Goal: Information Seeking & Learning: Learn about a topic

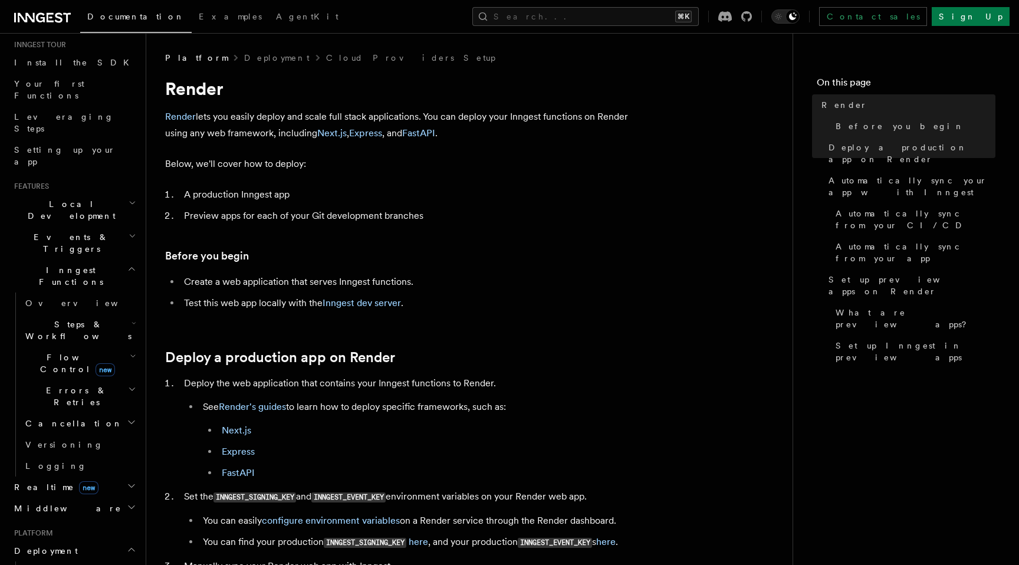
scroll to position [170, 0]
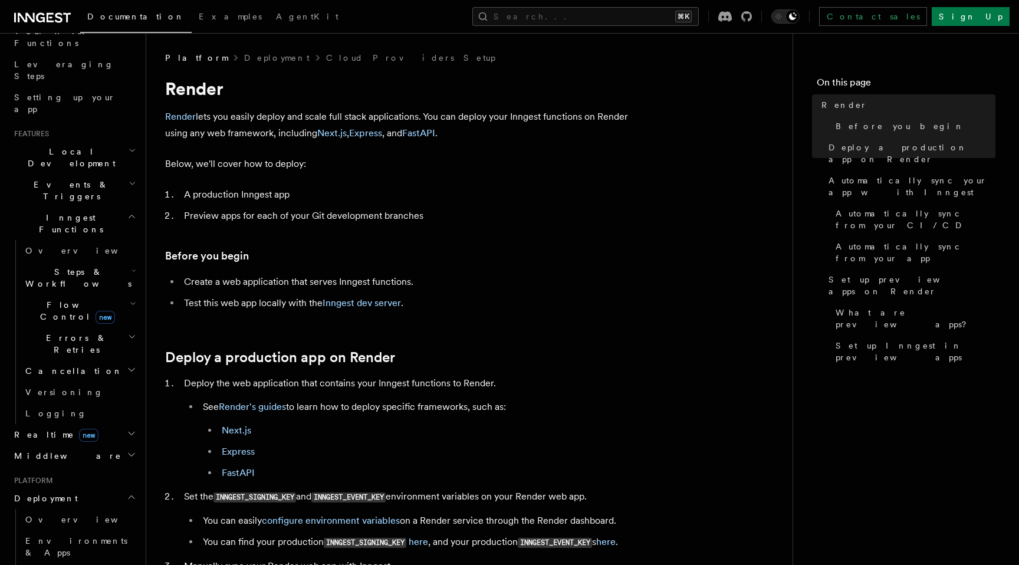
click at [93, 424] on h2 "Realtime new" at bounding box center [73, 434] width 129 height 21
click at [87, 445] on link "Overview" at bounding box center [80, 455] width 118 height 21
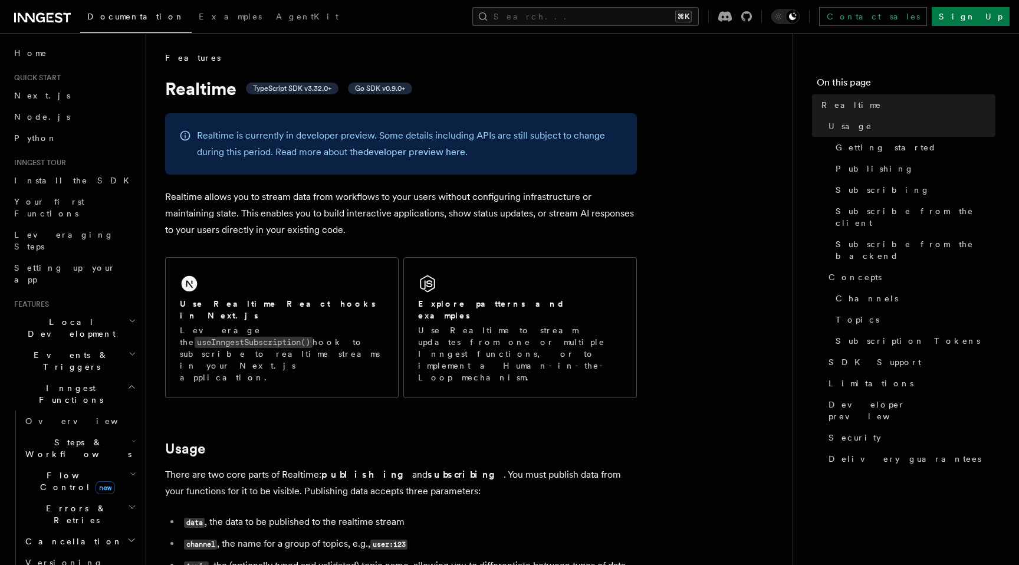
scroll to position [24, 0]
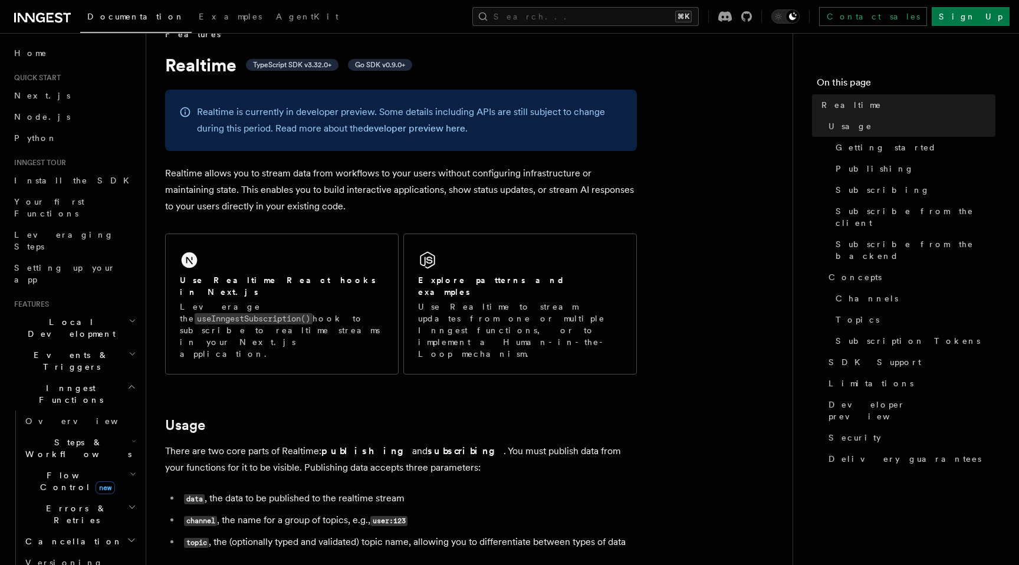
click at [197, 197] on p "Realtime allows you to stream data from workflows to your users without configu…" at bounding box center [401, 190] width 472 height 50
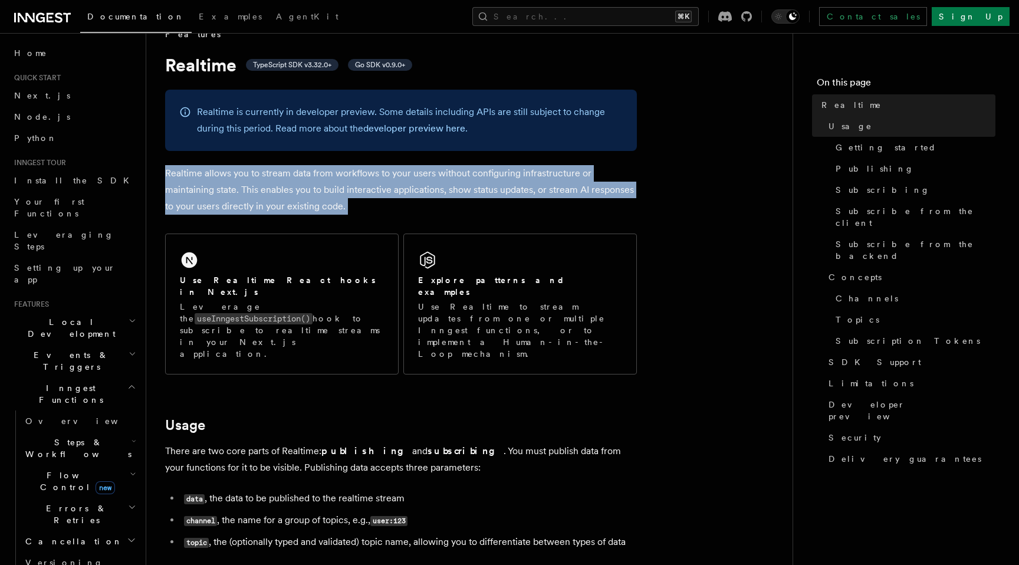
click at [197, 197] on p "Realtime allows you to stream data from workflows to your users without configu…" at bounding box center [401, 190] width 472 height 50
click at [196, 197] on p "Realtime allows you to stream data from workflows to your users without configu…" at bounding box center [401, 190] width 472 height 50
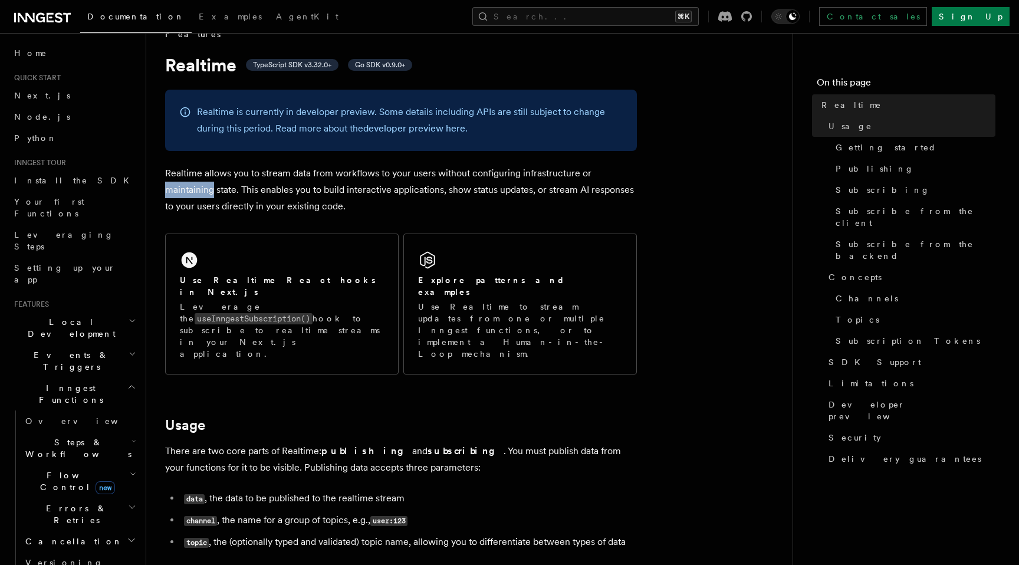
click at [196, 197] on p "Realtime allows you to stream data from workflows to your users without configu…" at bounding box center [401, 190] width 472 height 50
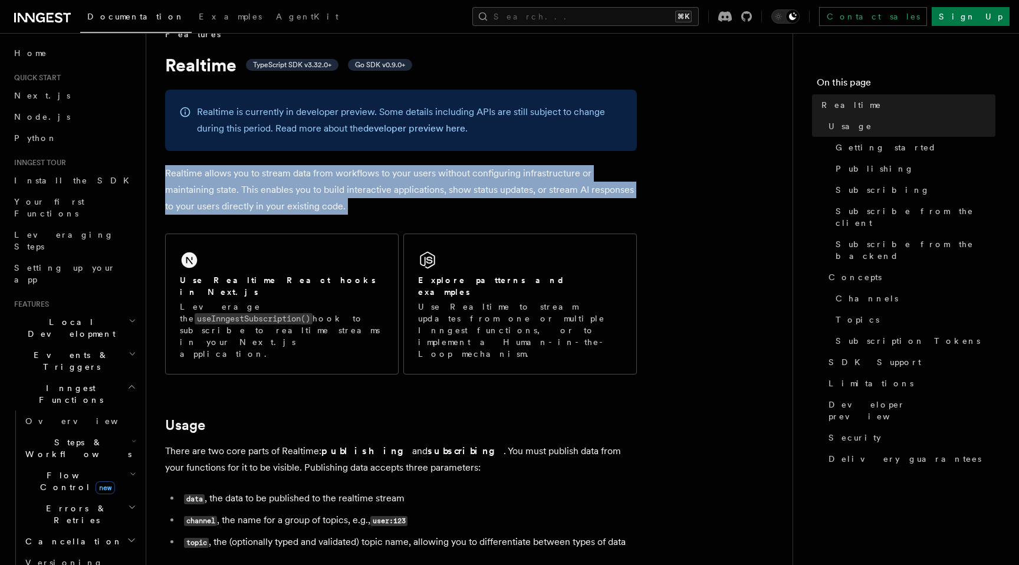
click at [196, 197] on p "Realtime allows you to stream data from workflows to your users without configu…" at bounding box center [401, 190] width 472 height 50
click at [195, 203] on p "Realtime allows you to stream data from workflows to your users without configu…" at bounding box center [401, 190] width 472 height 50
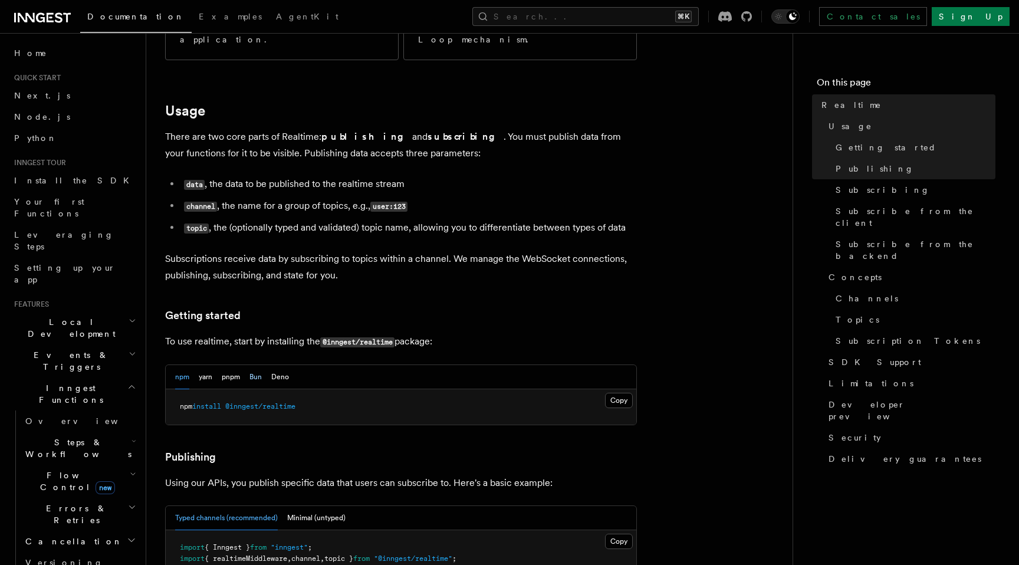
scroll to position [366, 0]
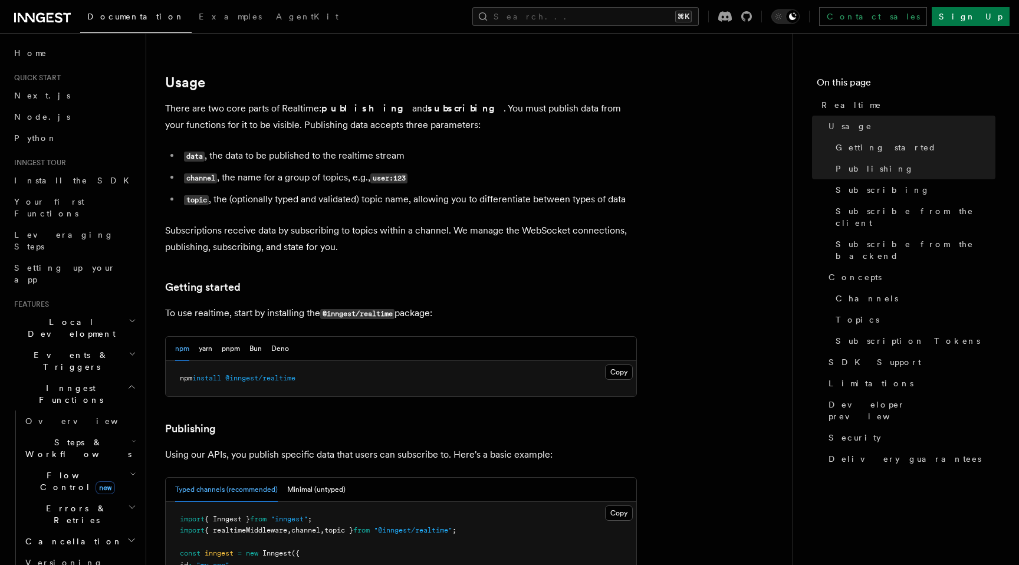
click at [272, 374] on span "@inngest/realtime" at bounding box center [260, 378] width 70 height 8
click at [273, 361] on pre "npm install @inngest/realtime" at bounding box center [401, 378] width 471 height 35
click at [274, 337] on button "Deno" at bounding box center [280, 349] width 18 height 24
click at [173, 337] on div "npm yarn pnpm Bun Deno" at bounding box center [401, 349] width 471 height 24
click at [179, 337] on button "npm" at bounding box center [182, 349] width 14 height 24
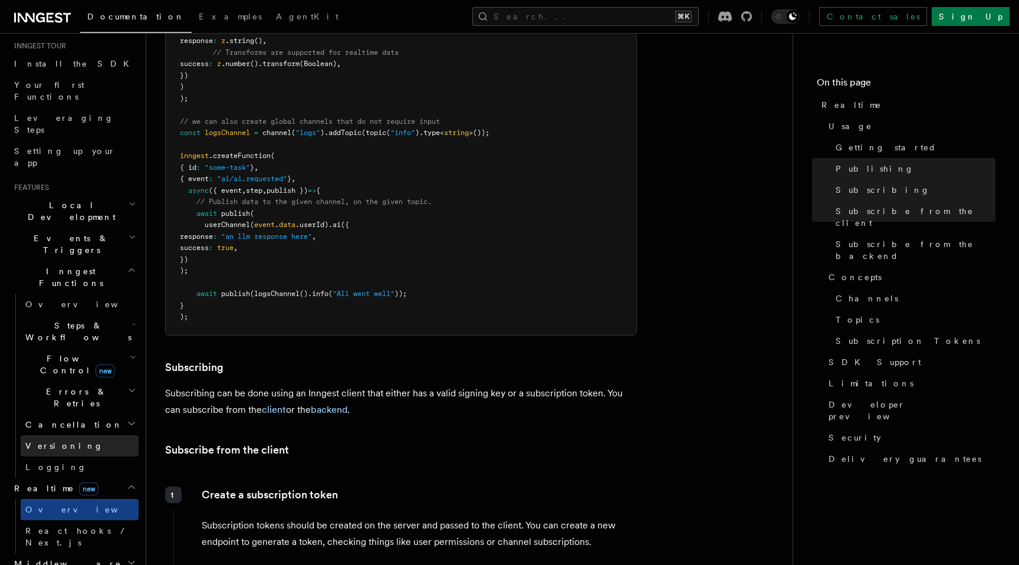
scroll to position [124, 0]
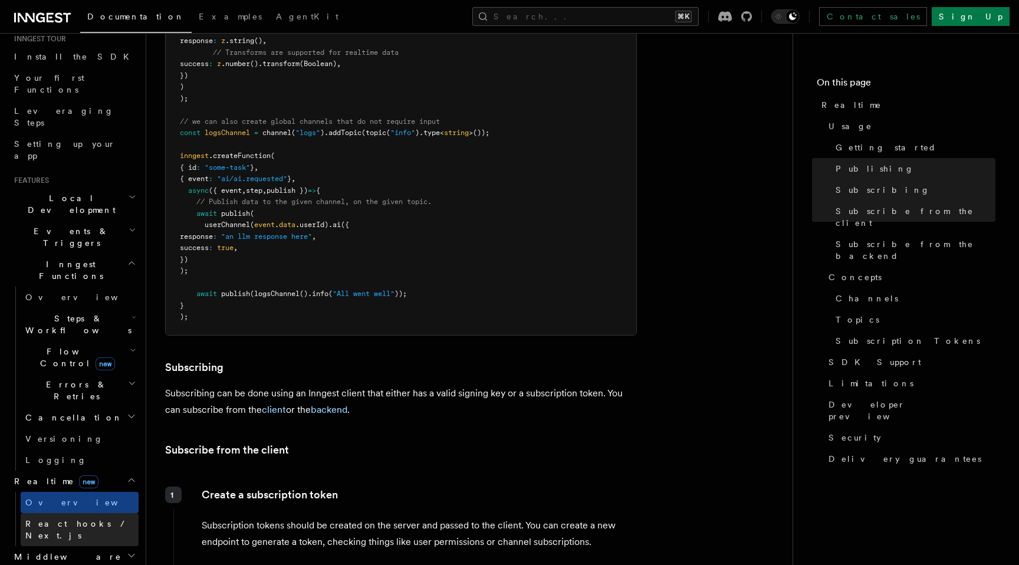
click at [77, 513] on link "React hooks / Next.js" at bounding box center [80, 529] width 118 height 33
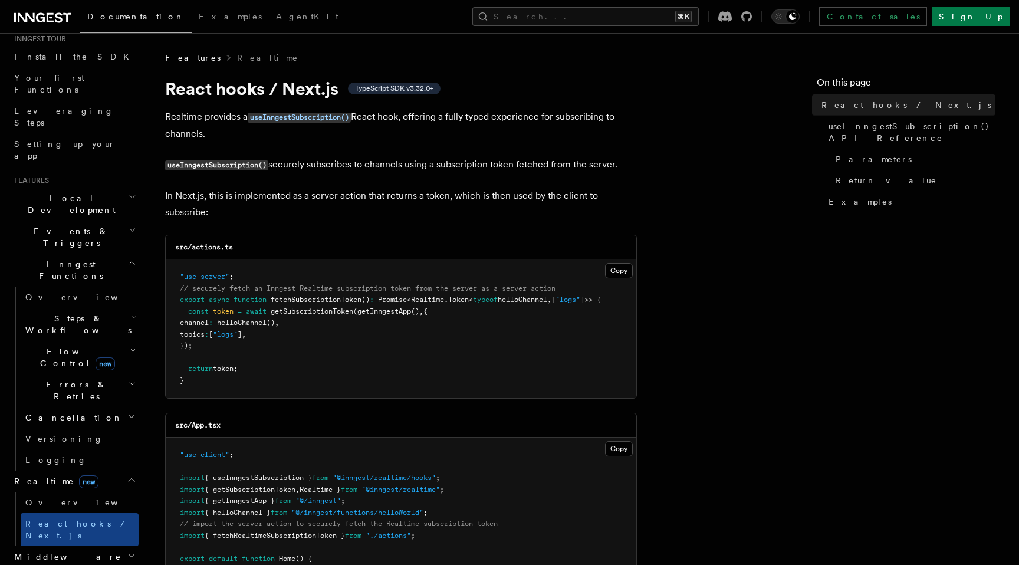
click at [70, 546] on h2 "Middleware" at bounding box center [73, 556] width 129 height 21
click at [72, 428] on link "Versioning" at bounding box center [80, 438] width 118 height 21
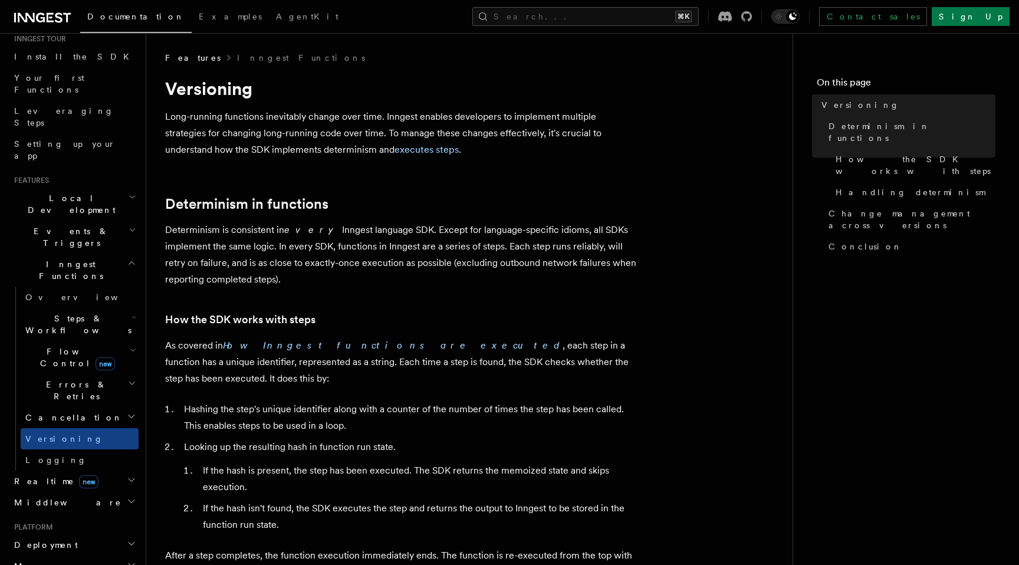
click at [79, 475] on span "new" at bounding box center [88, 481] width 19 height 13
click at [96, 357] on span "new" at bounding box center [105, 363] width 19 height 13
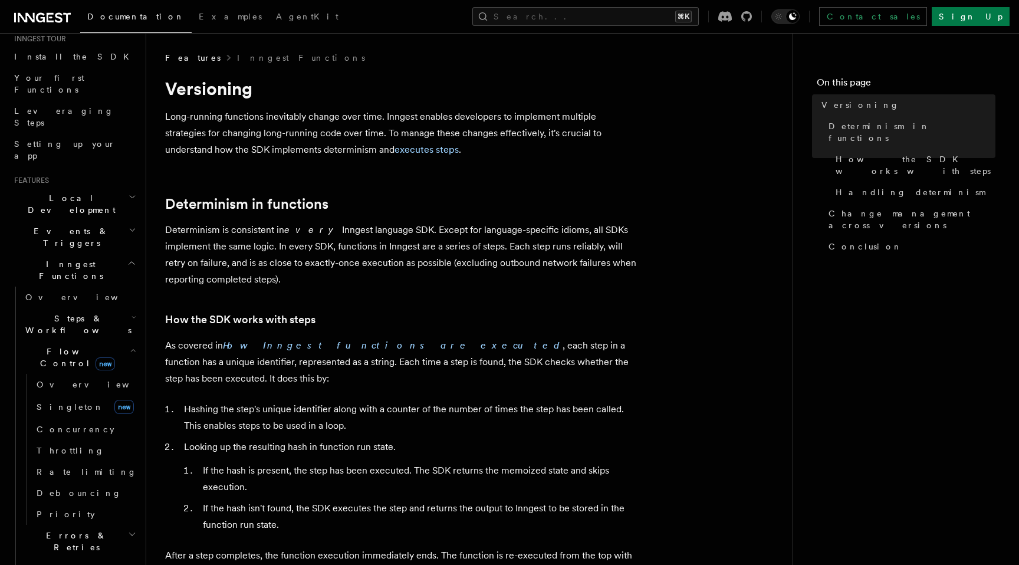
click at [91, 341] on h2 "Flow Control new" at bounding box center [80, 357] width 118 height 33
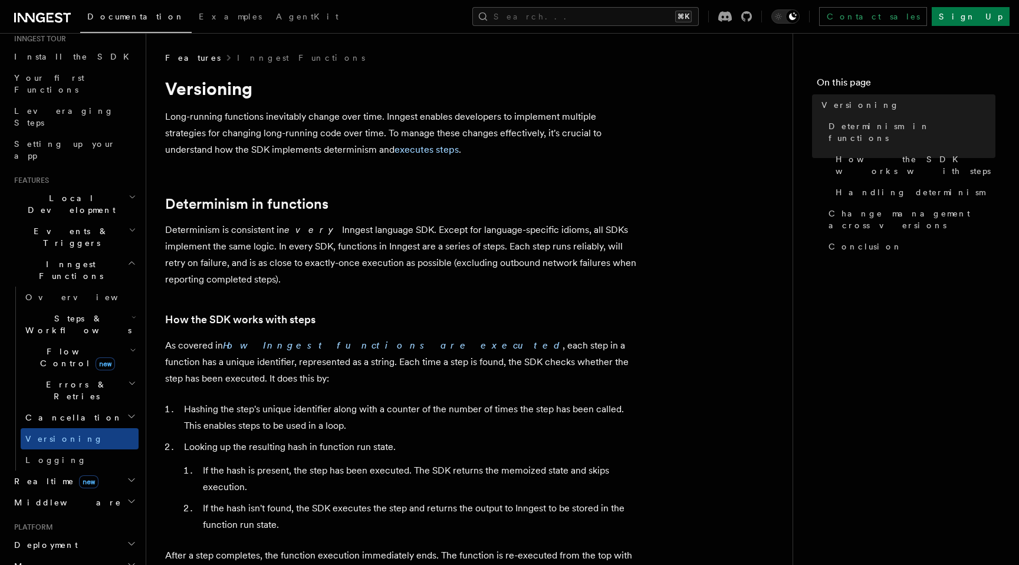
click at [90, 313] on span "Steps & Workflows" at bounding box center [76, 325] width 111 height 24
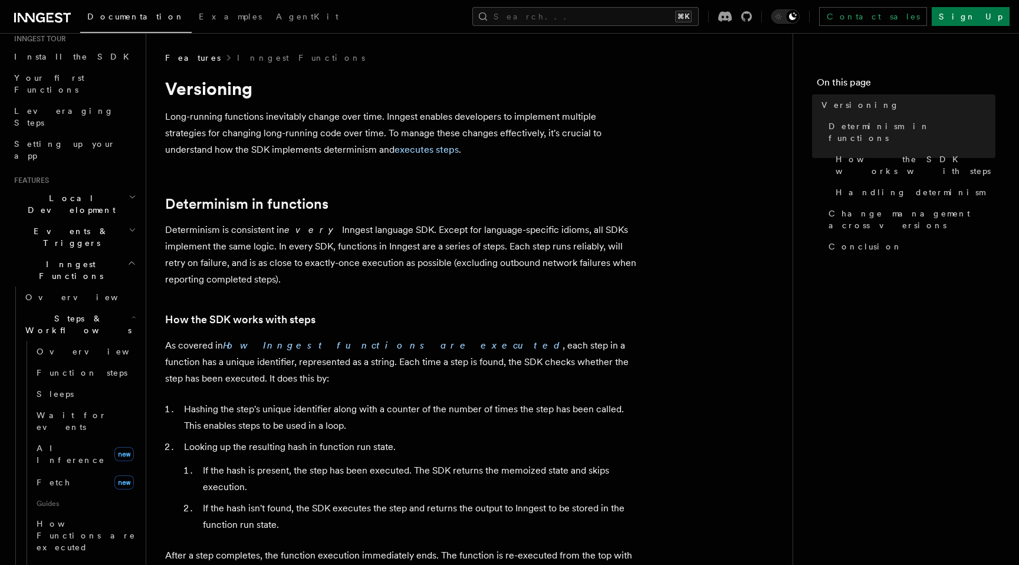
click at [90, 313] on span "Steps & Workflows" at bounding box center [76, 325] width 111 height 24
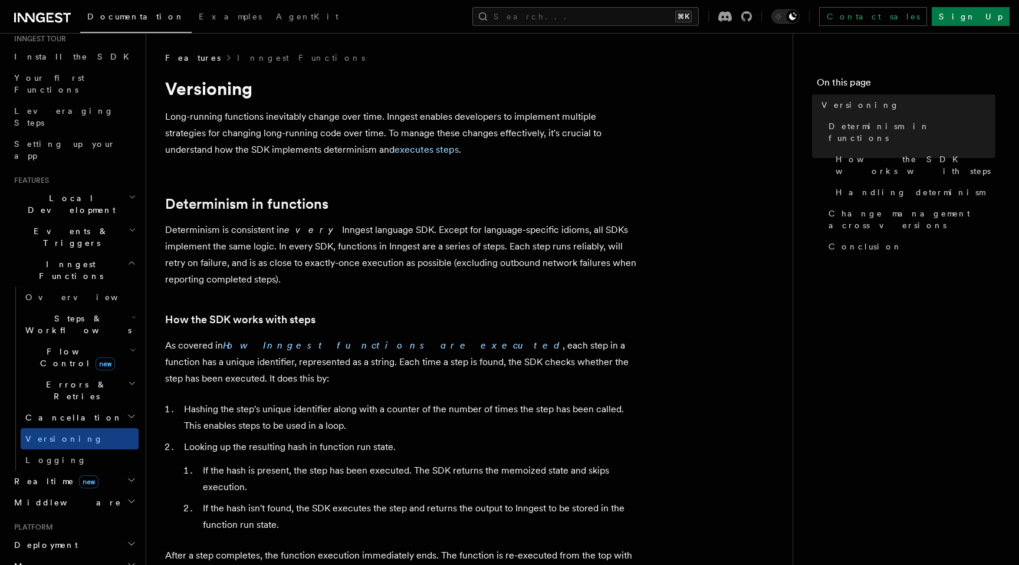
click at [94, 254] on h2 "Inngest Functions" at bounding box center [73, 270] width 129 height 33
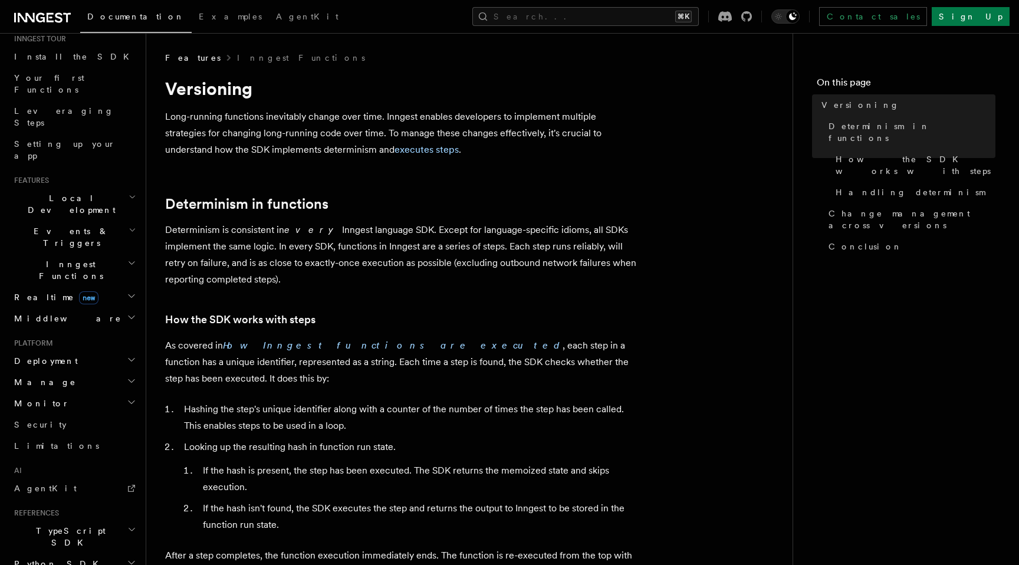
click at [94, 254] on h2 "Inngest Functions" at bounding box center [73, 270] width 129 height 33
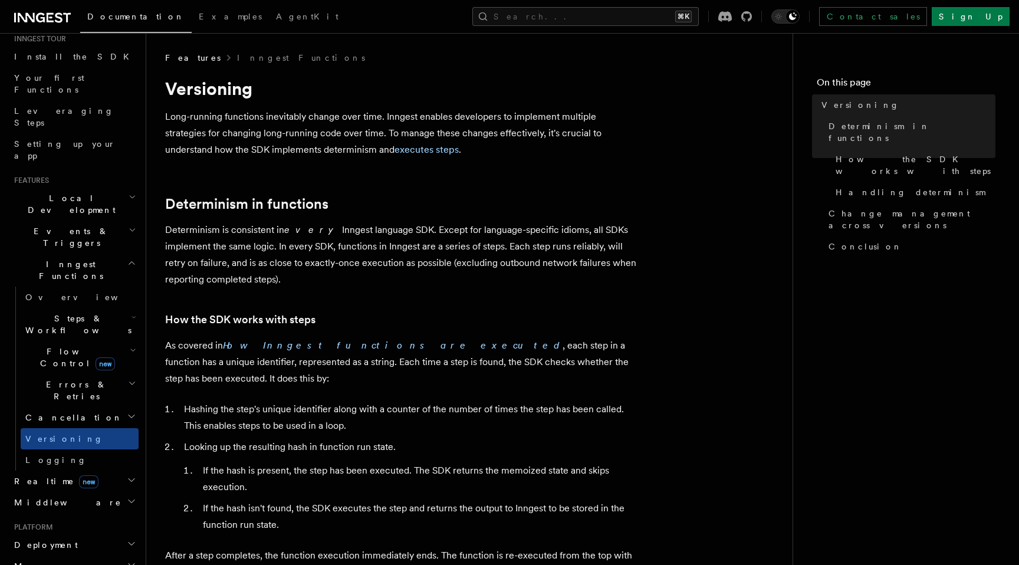
click at [55, 225] on span "Events & Triggers" at bounding box center [68, 237] width 119 height 24
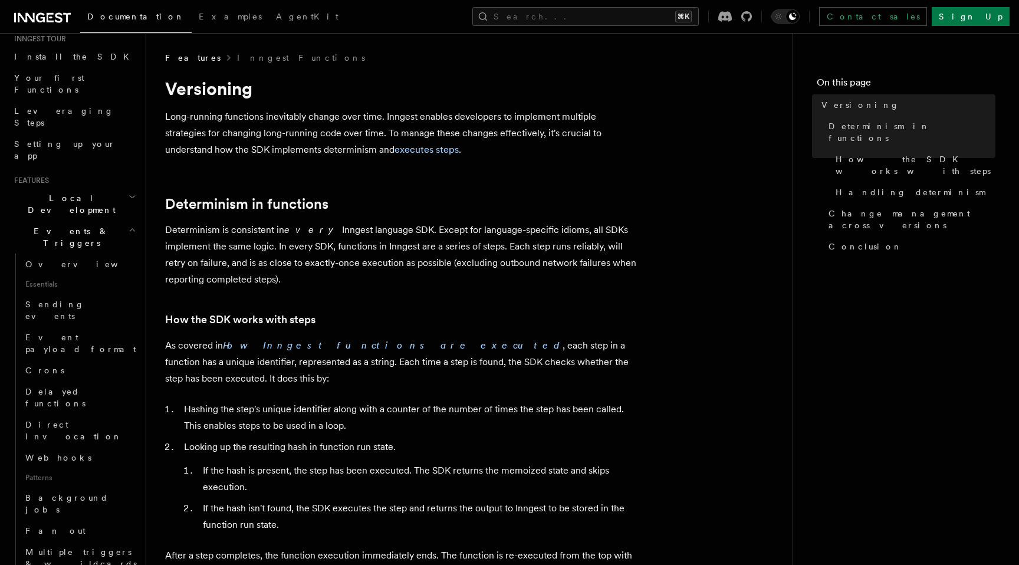
click at [59, 188] on h2 "Local Development" at bounding box center [73, 204] width 129 height 33
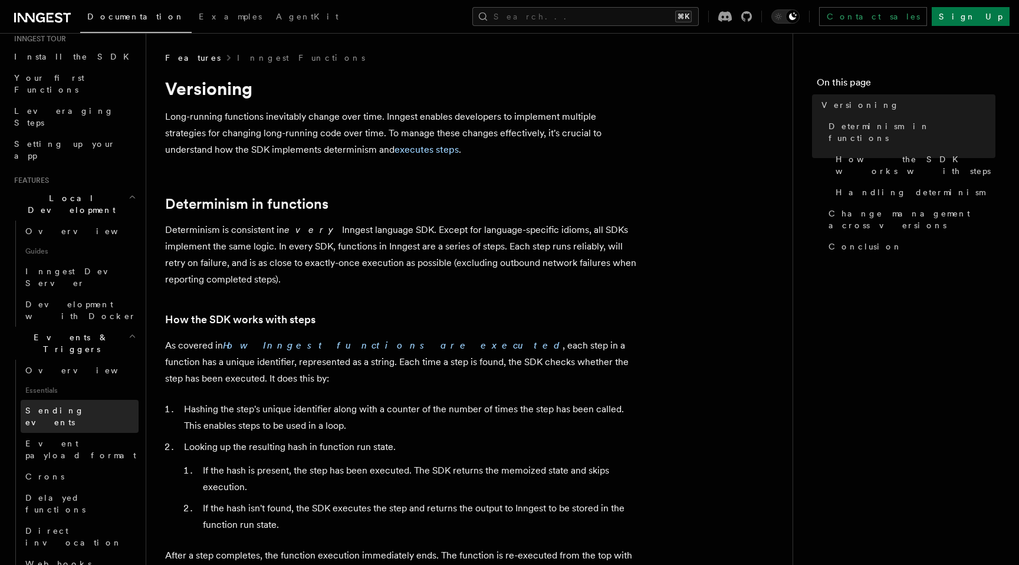
click at [51, 406] on span "Sending events" at bounding box center [54, 416] width 59 height 21
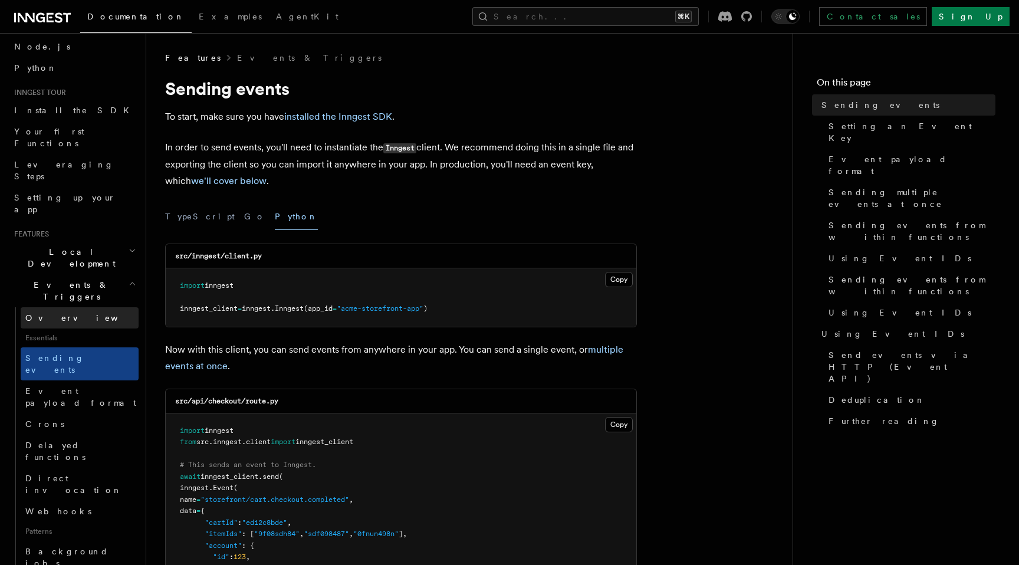
scroll to position [35, 0]
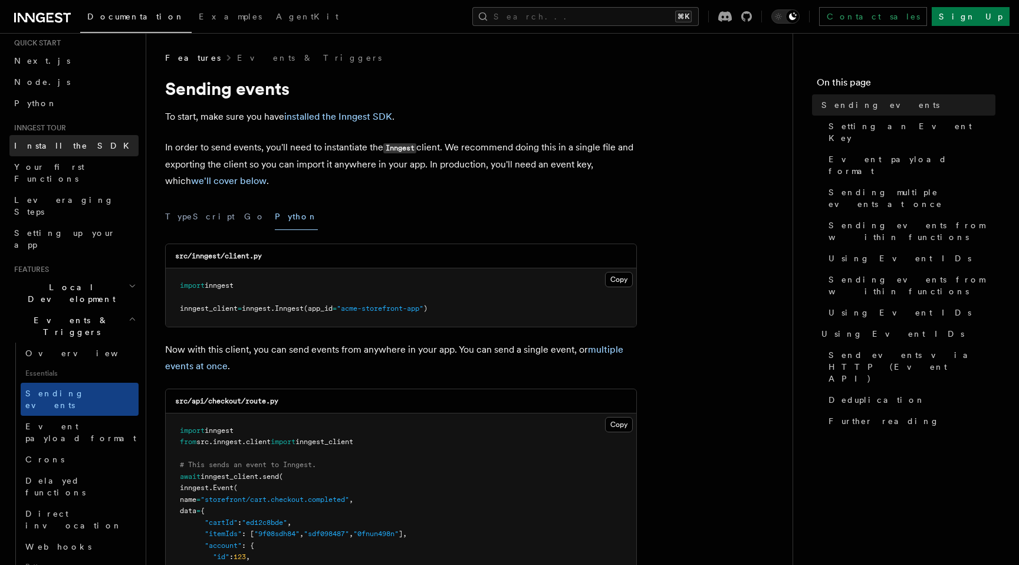
click at [74, 153] on link "Install the SDK" at bounding box center [73, 145] width 129 height 21
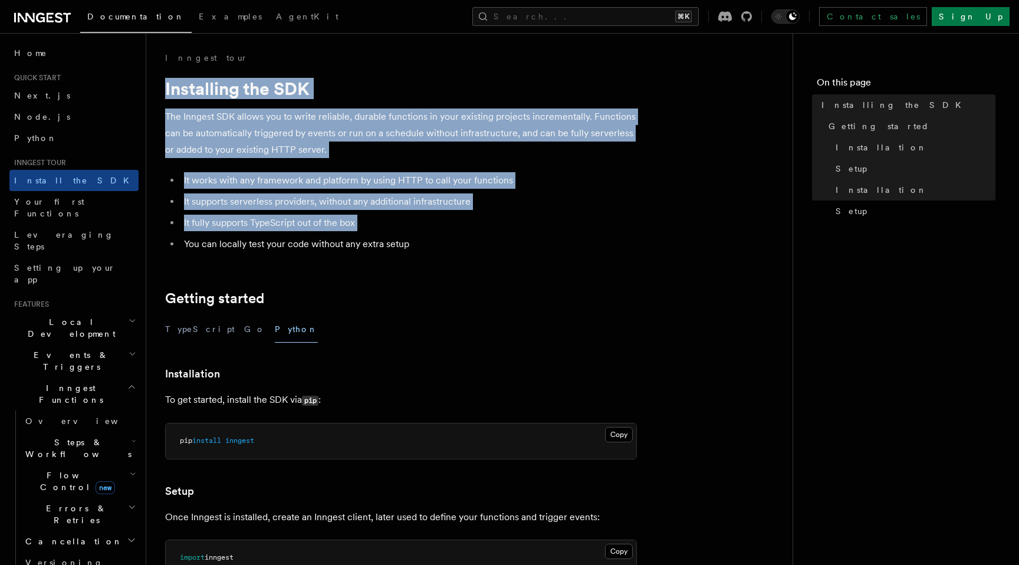
drag, startPoint x: 163, startPoint y: 92, endPoint x: 422, endPoint y: 232, distance: 294.5
click at [422, 232] on div "Inngest tour Installing the SDK The Inngest SDK allows you to write reliable, d…" at bounding box center [488, 496] width 684 height 992
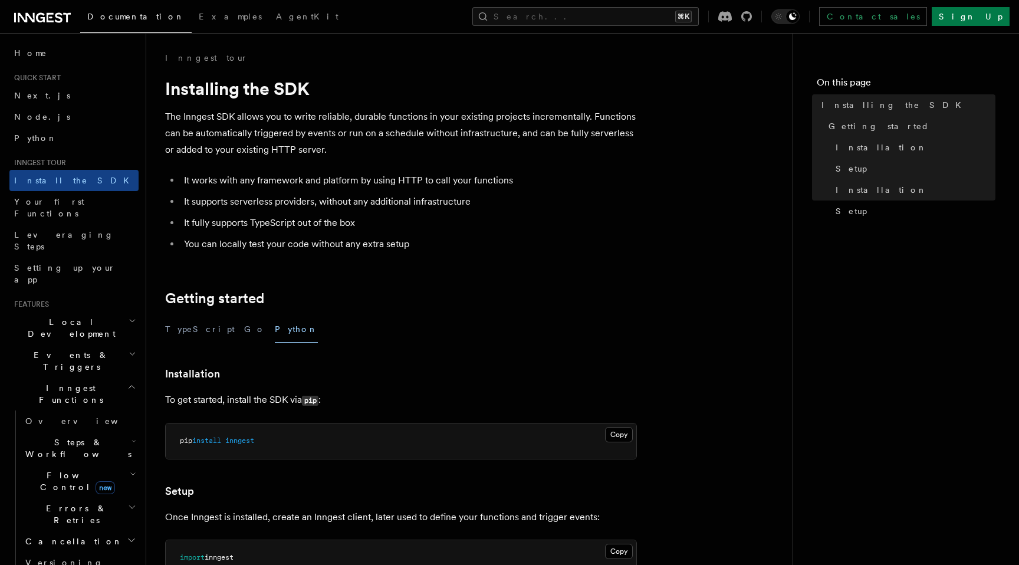
click at [422, 235] on ul "It works with any framework and platform by using HTTP to call your functions I…" at bounding box center [401, 212] width 472 height 80
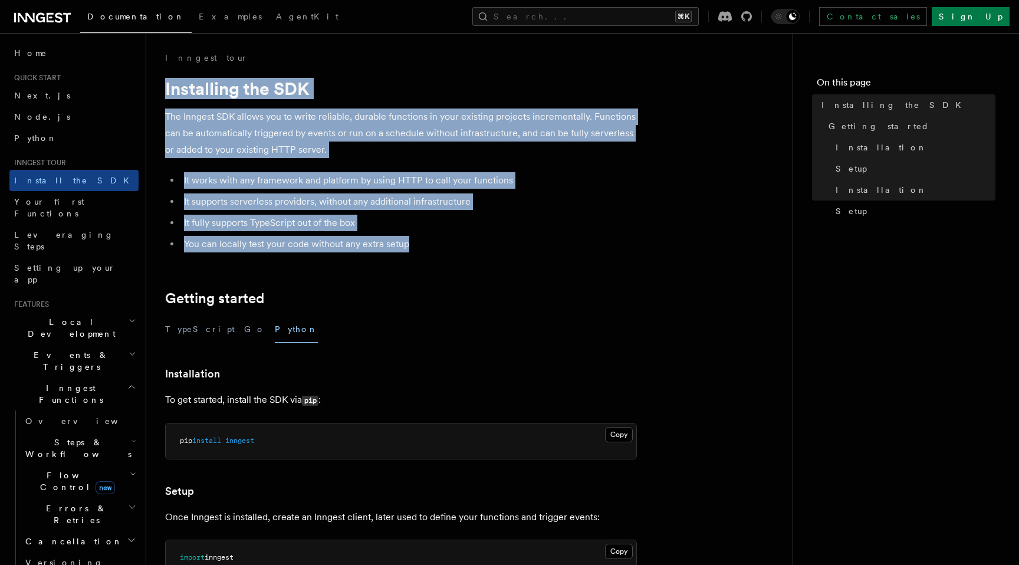
drag, startPoint x: 420, startPoint y: 248, endPoint x: 163, endPoint y: 91, distance: 300.7
click at [163, 91] on div "Inngest tour Installing the SDK The Inngest SDK allows you to write reliable, d…" at bounding box center [488, 496] width 684 height 992
drag, startPoint x: 163, startPoint y: 91, endPoint x: 436, endPoint y: 240, distance: 310.9
click at [436, 240] on div "Inngest tour Installing the SDK The Inngest SDK allows you to write reliable, d…" at bounding box center [488, 496] width 684 height 992
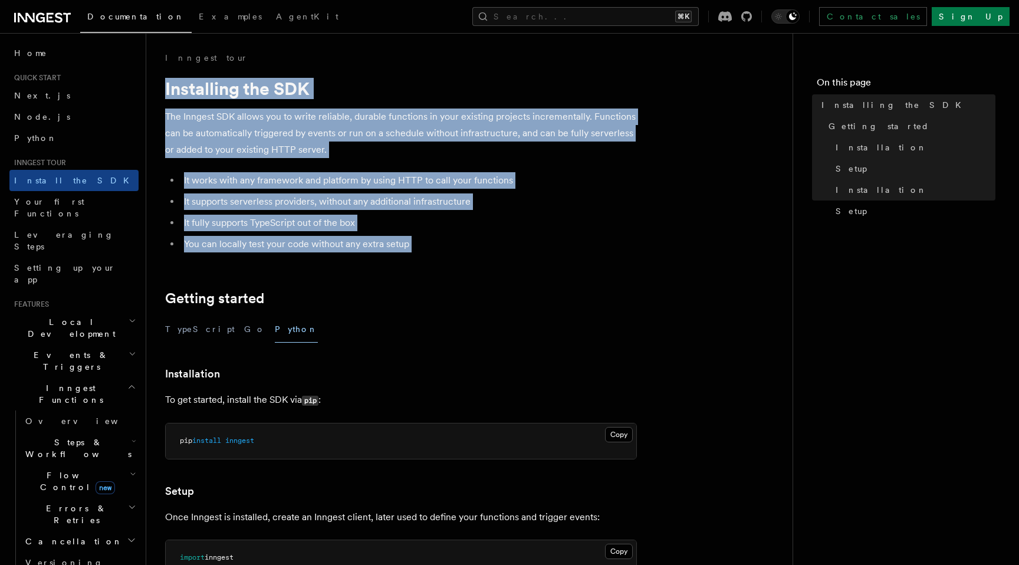
click at [436, 240] on li "You can locally test your code without any extra setup" at bounding box center [408, 244] width 456 height 17
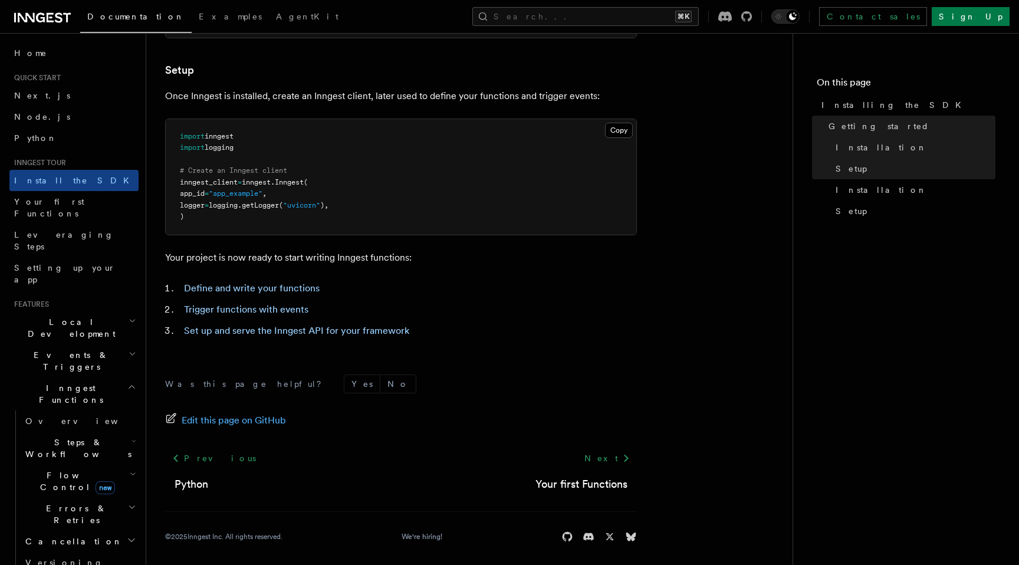
scroll to position [427, 0]
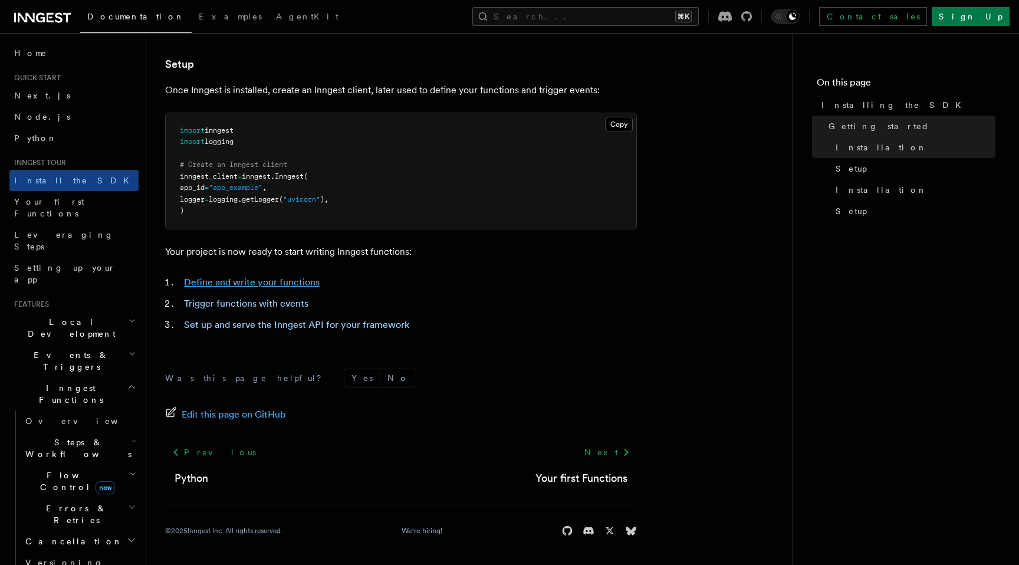
click at [274, 287] on link "Define and write your functions" at bounding box center [252, 282] width 136 height 11
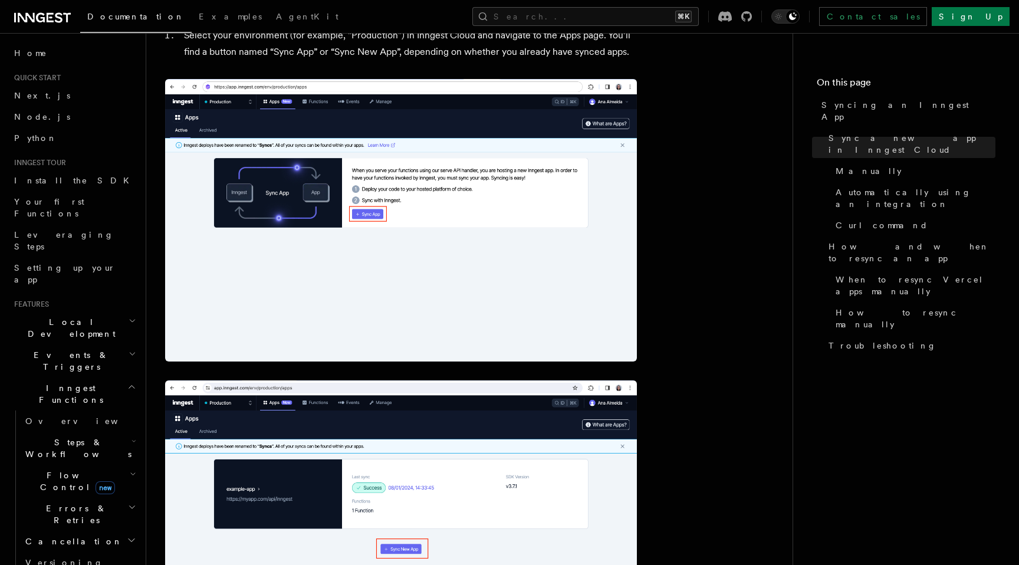
scroll to position [320, 0]
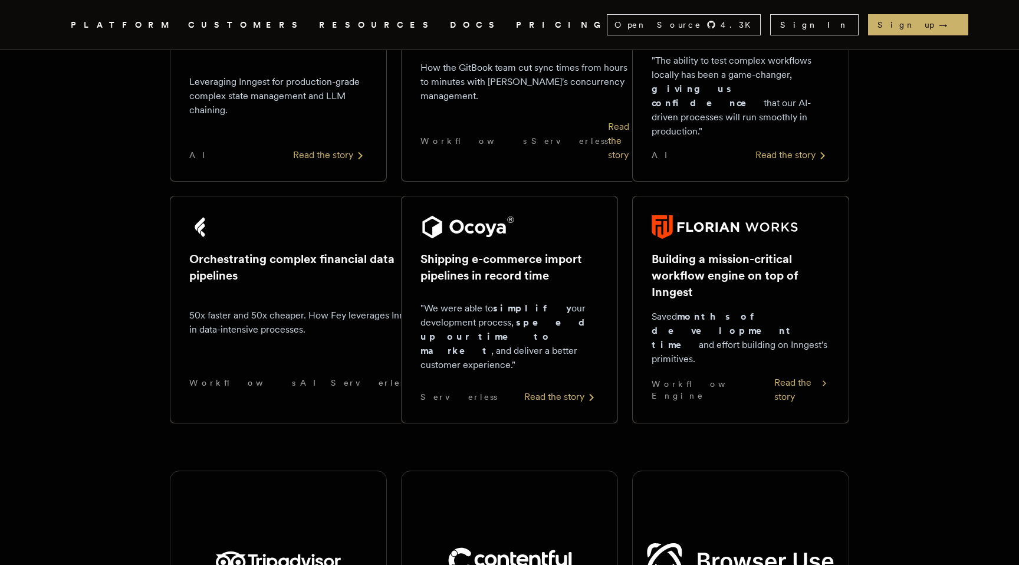
scroll to position [772, 0]
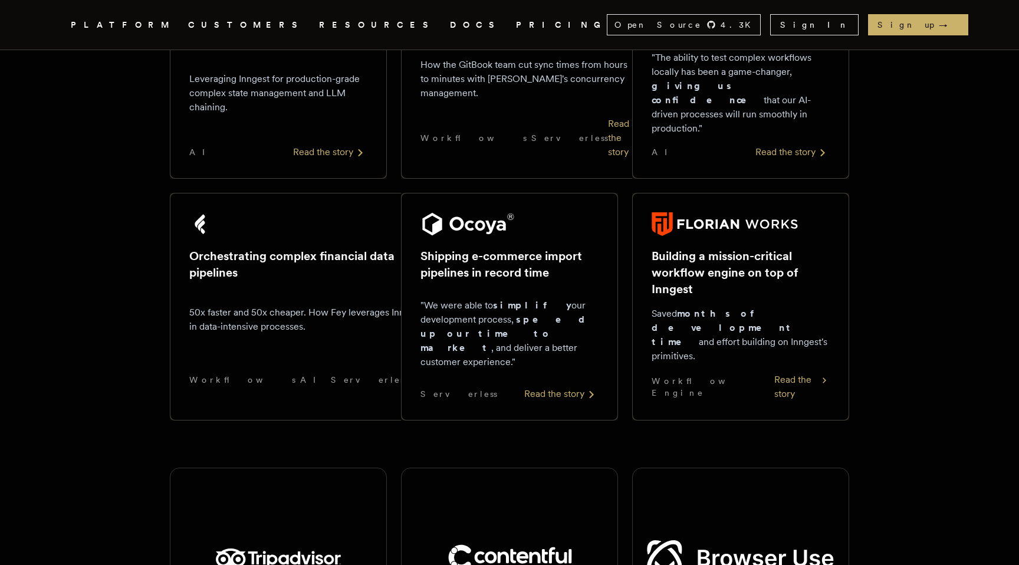
click at [791, 540] on img at bounding box center [741, 557] width 188 height 35
click at [763, 540] on img at bounding box center [741, 557] width 188 height 35
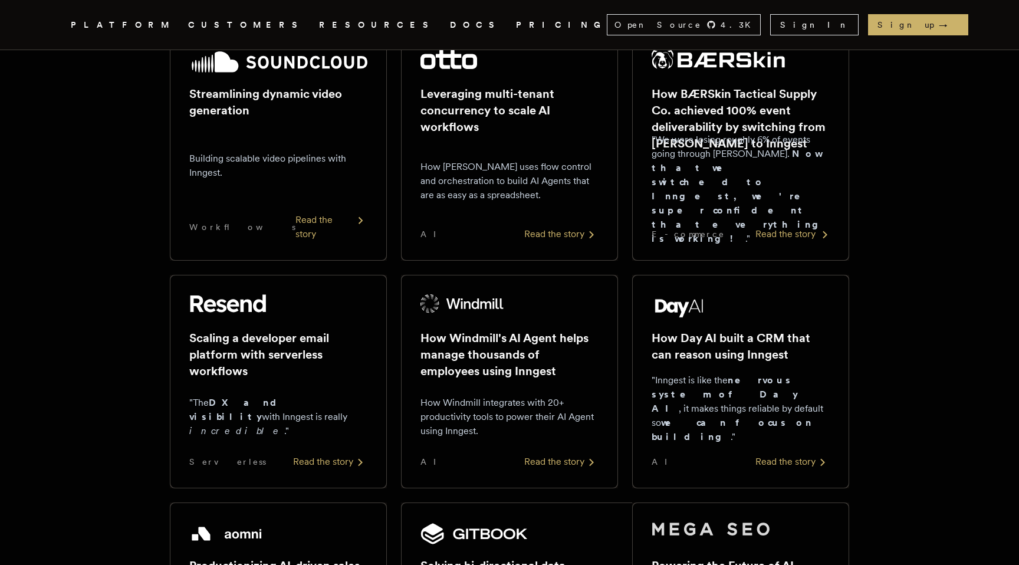
scroll to position [236, 0]
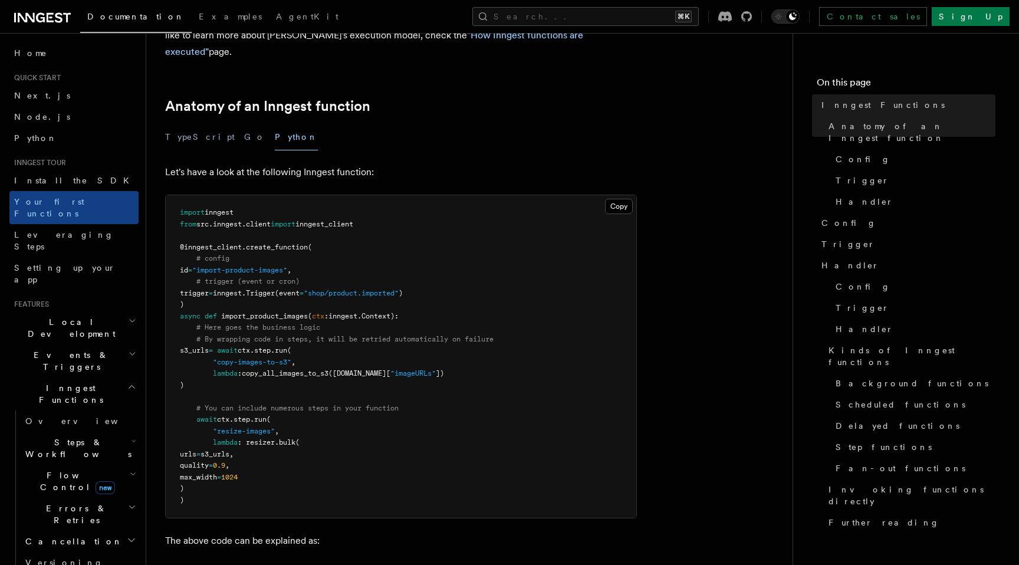
scroll to position [159, 0]
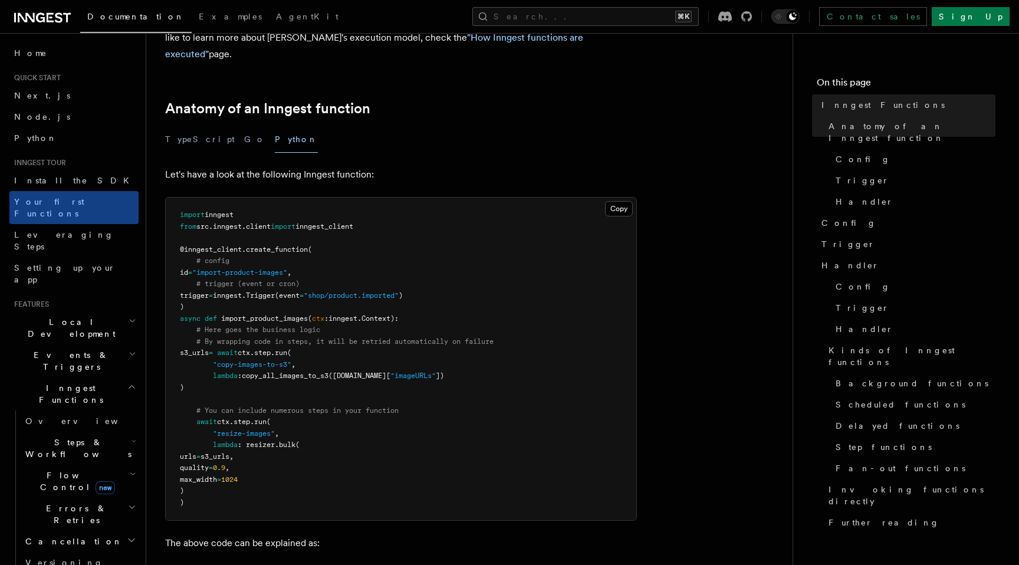
click at [269, 292] on pre "import inngest from src . inngest . client import inngest_client @inngest_clien…" at bounding box center [401, 359] width 471 height 323
click at [268, 297] on pre "import inngest from src . inngest . client import inngest_client @inngest_clien…" at bounding box center [401, 359] width 471 height 323
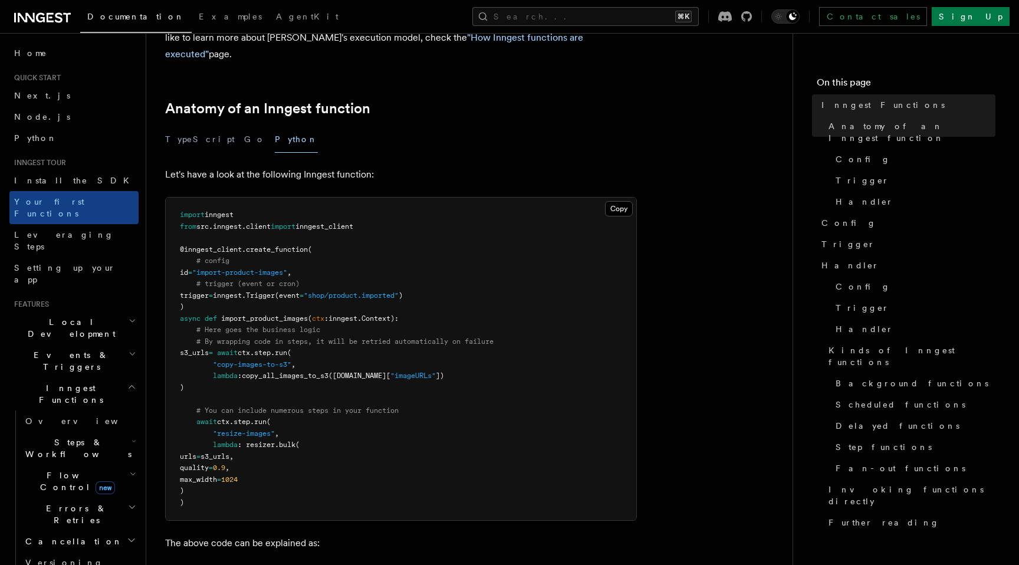
click at [274, 284] on pre "import inngest from src . inngest . client import inngest_client @inngest_clien…" at bounding box center [401, 359] width 471 height 323
click at [272, 296] on pre "import inngest from src . inngest . client import inngest_client @inngest_clien…" at bounding box center [401, 359] width 471 height 323
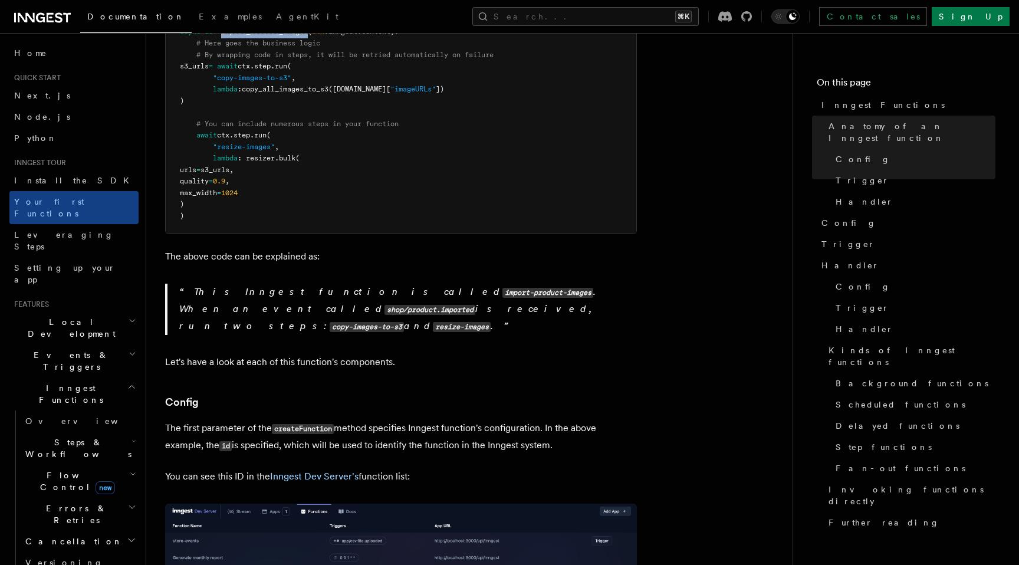
scroll to position [461, 0]
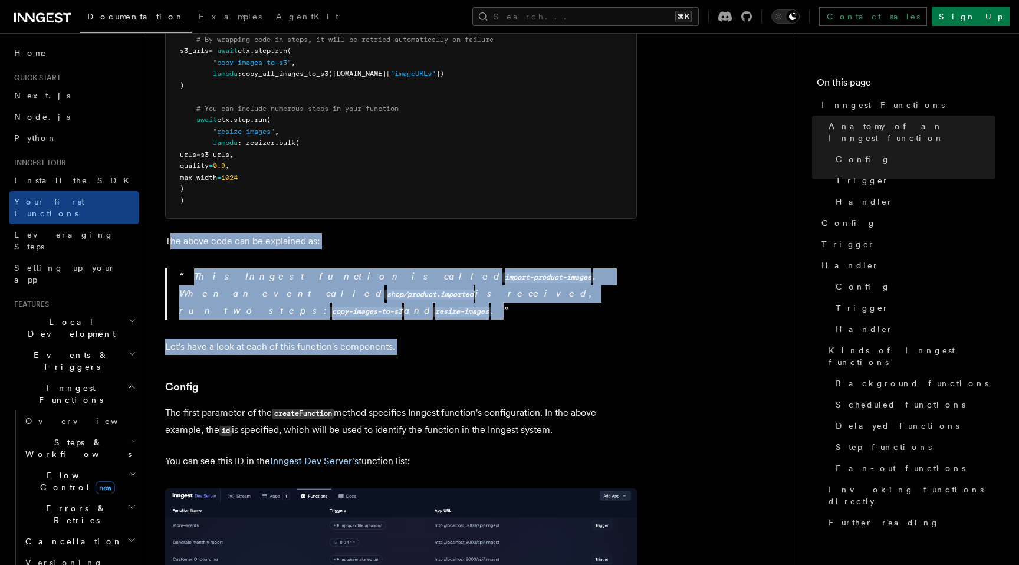
drag, startPoint x: 169, startPoint y: 227, endPoint x: 415, endPoint y: 323, distance: 263.3
drag, startPoint x: 415, startPoint y: 323, endPoint x: 159, endPoint y: 226, distance: 273.4
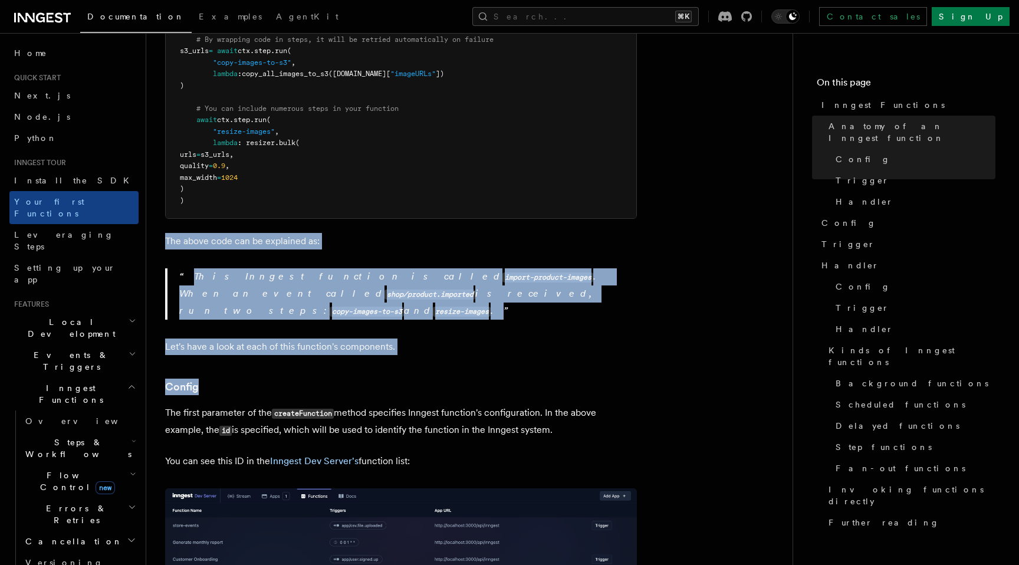
drag, startPoint x: 159, startPoint y: 226, endPoint x: 419, endPoint y: 315, distance: 275.3
click at [419, 339] on p "Let's have a look at each of this function's components." at bounding box center [401, 347] width 472 height 17
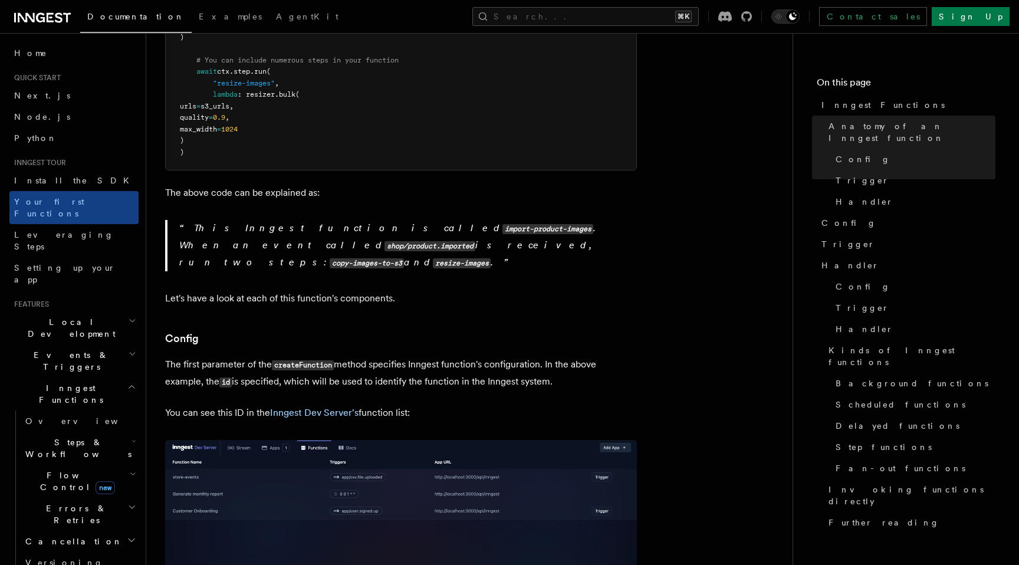
scroll to position [528, 0]
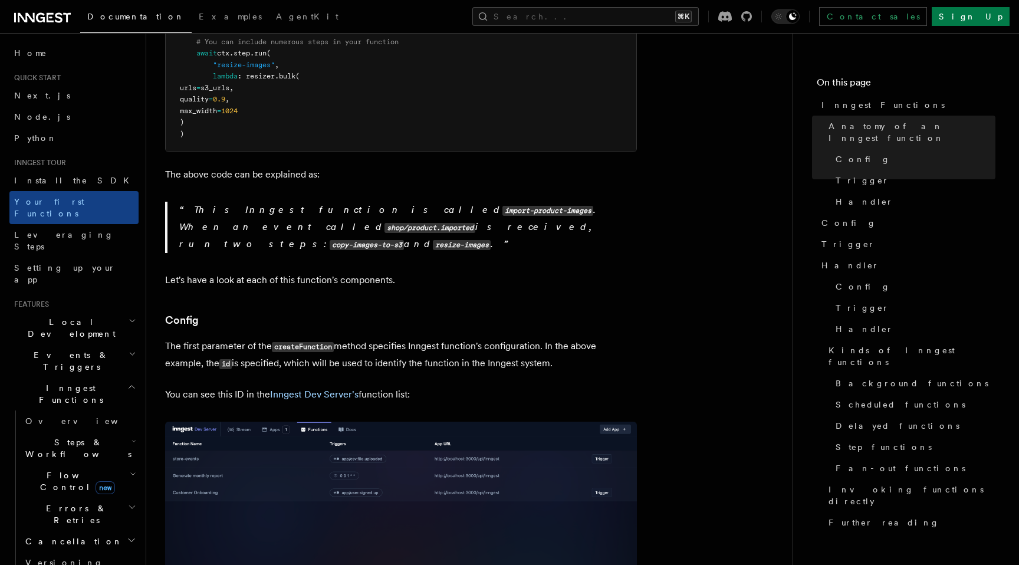
click at [449, 338] on p "The first parameter of the createFunction method specifies Inngest function's c…" at bounding box center [401, 355] width 472 height 34
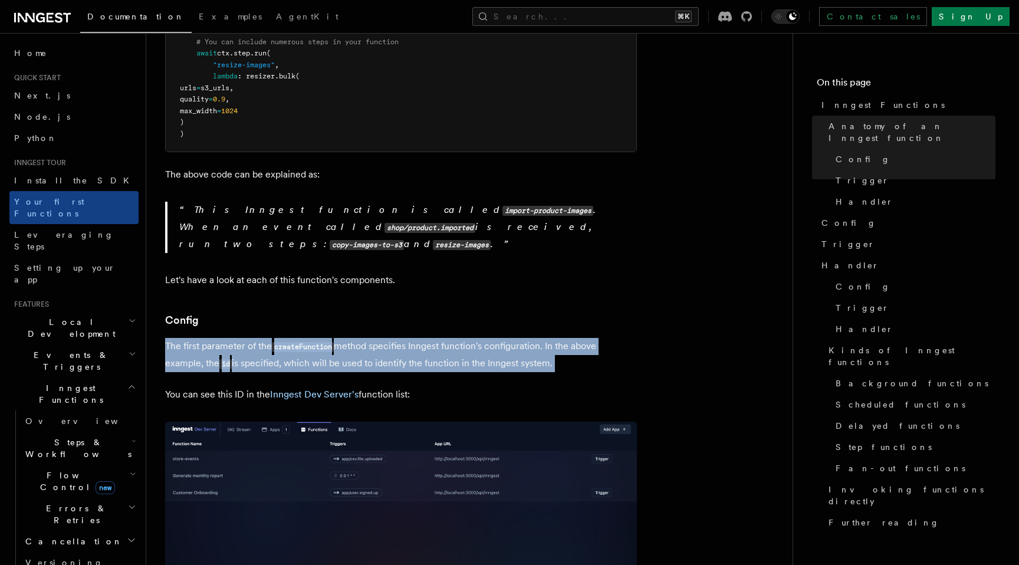
click at [449, 338] on p "The first parameter of the createFunction method specifies Inngest function's c…" at bounding box center [401, 355] width 472 height 34
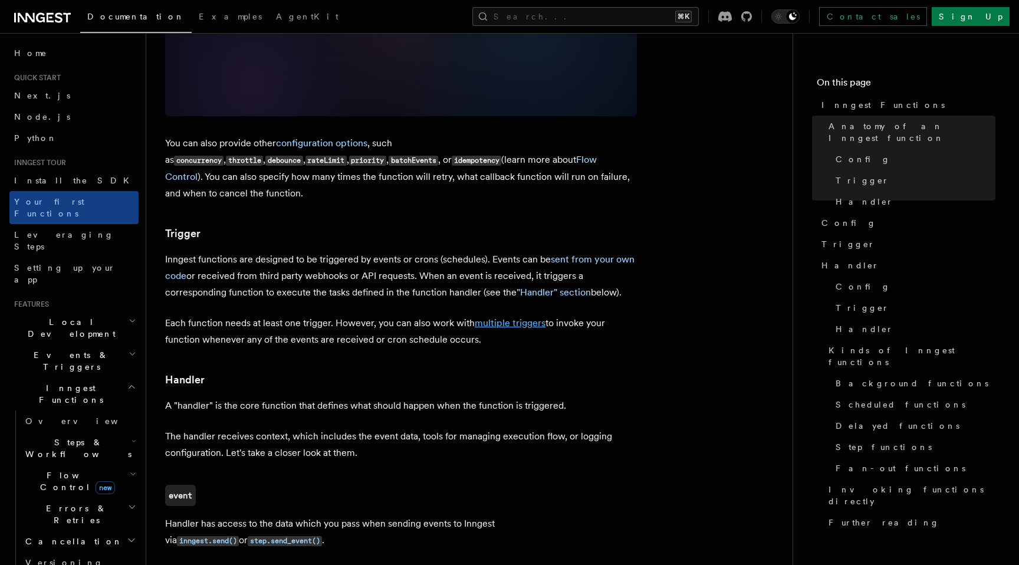
scroll to position [1119, 0]
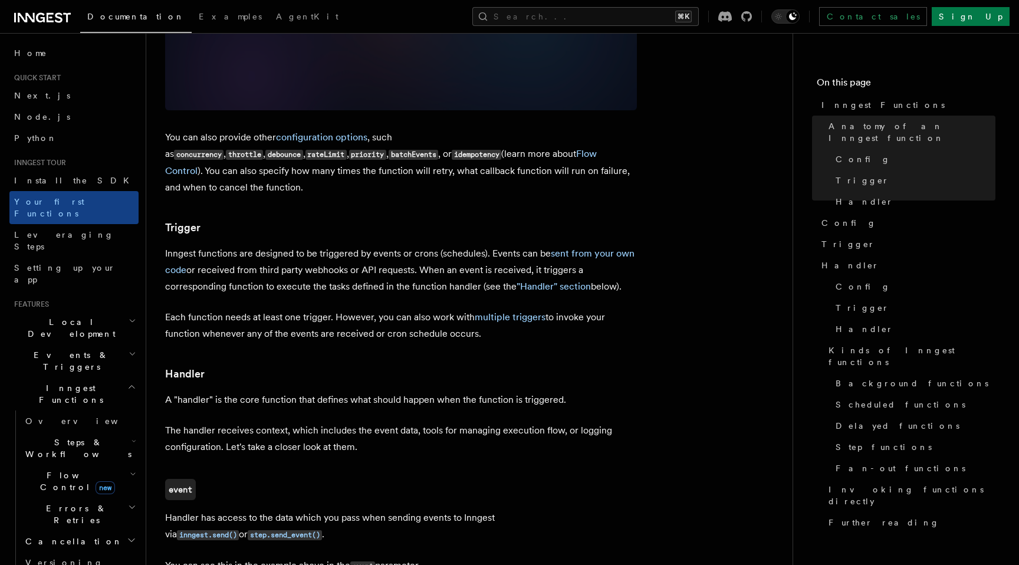
click at [477, 366] on h3 "Handler" at bounding box center [401, 374] width 472 height 17
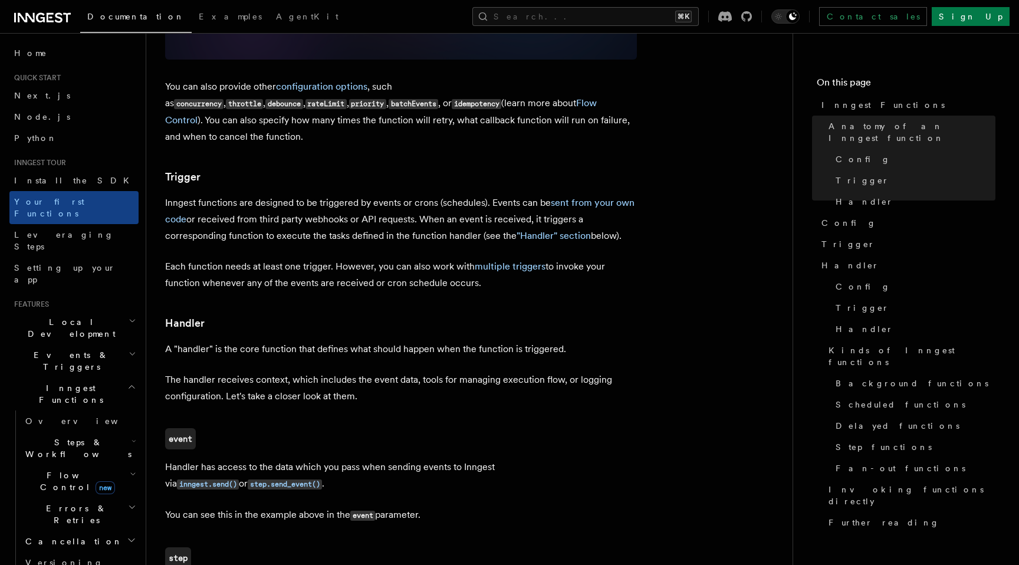
scroll to position [1174, 0]
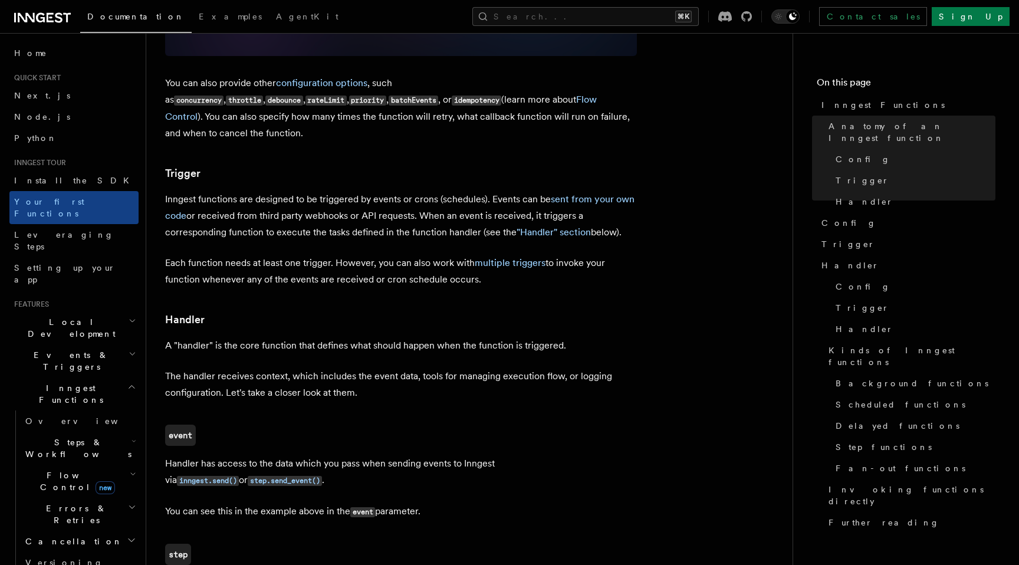
click at [477, 368] on p "The handler receives context, which includes the event data, tools for managing…" at bounding box center [401, 384] width 472 height 33
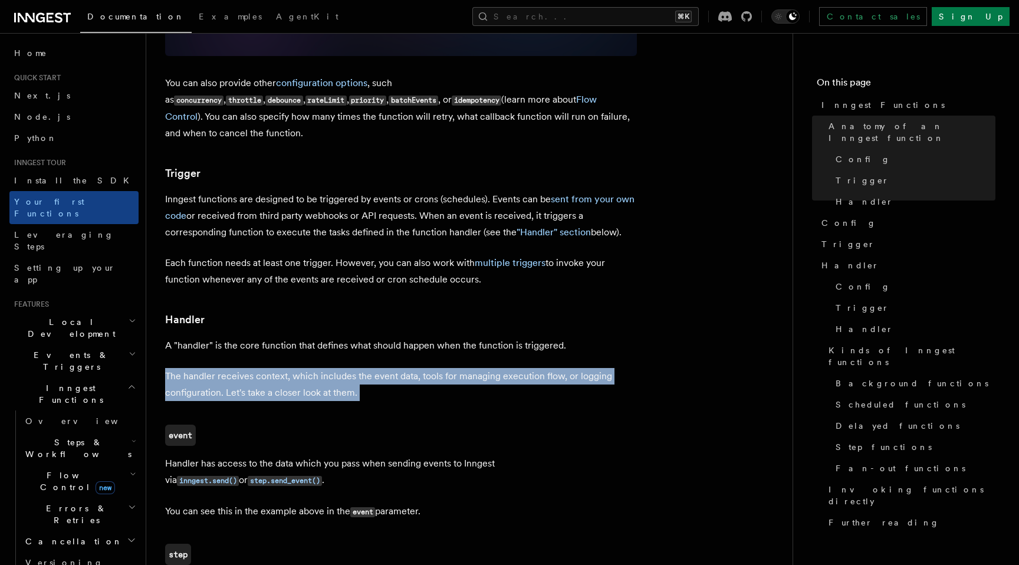
click at [477, 368] on p "The handler receives context, which includes the event data, tools for managing…" at bounding box center [401, 384] width 472 height 33
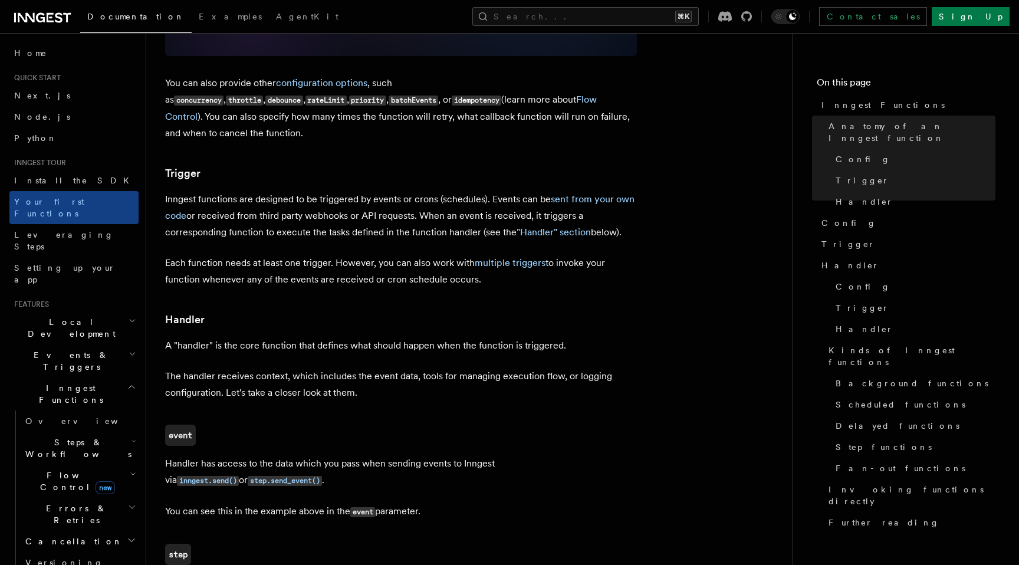
click at [455, 503] on p "You can see this in the example above in the event parameter." at bounding box center [401, 511] width 472 height 17
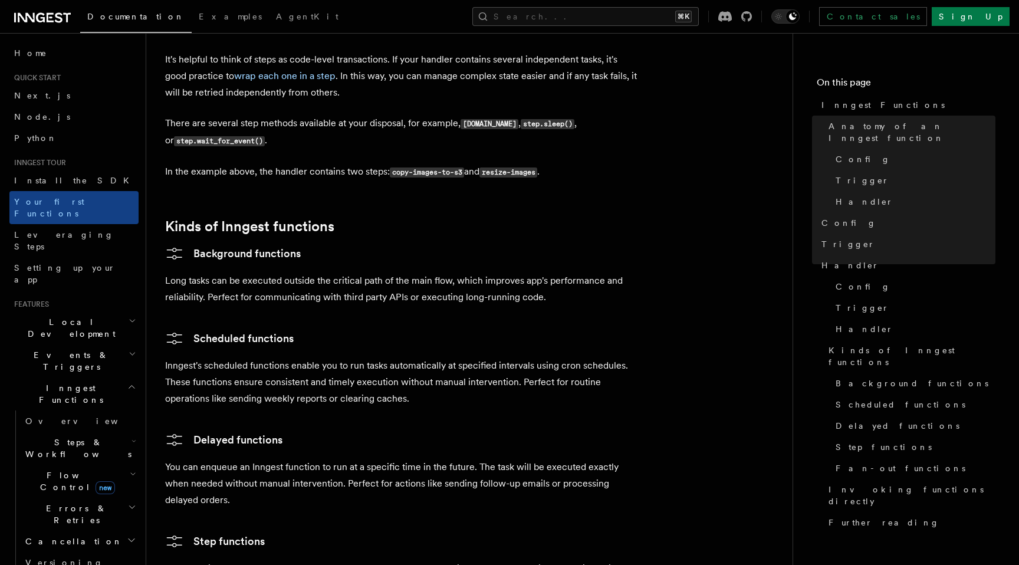
scroll to position [1771, 0]
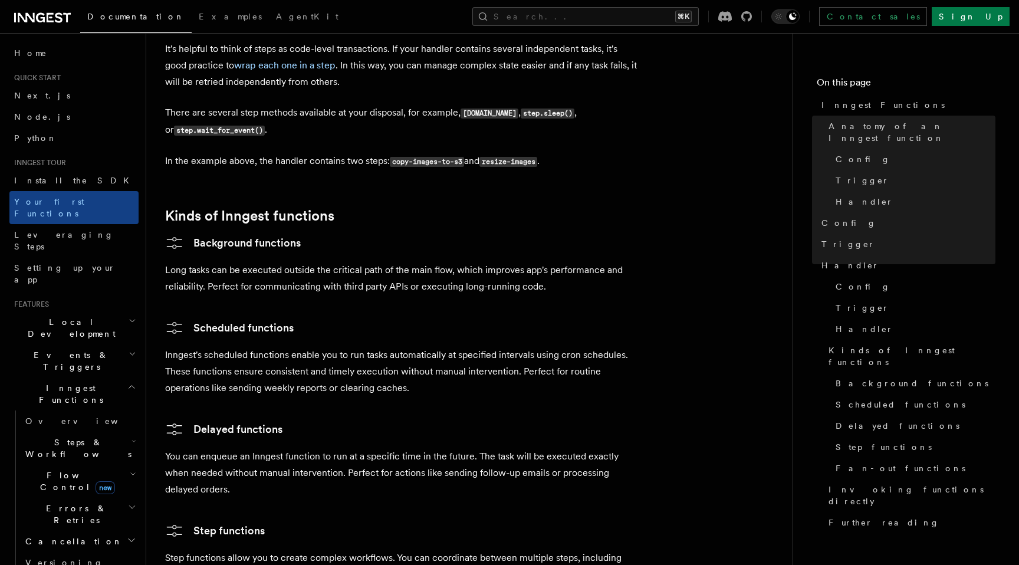
click at [466, 262] on p "Long tasks can be executed outside the critical path of the main flow, which im…" at bounding box center [401, 278] width 472 height 33
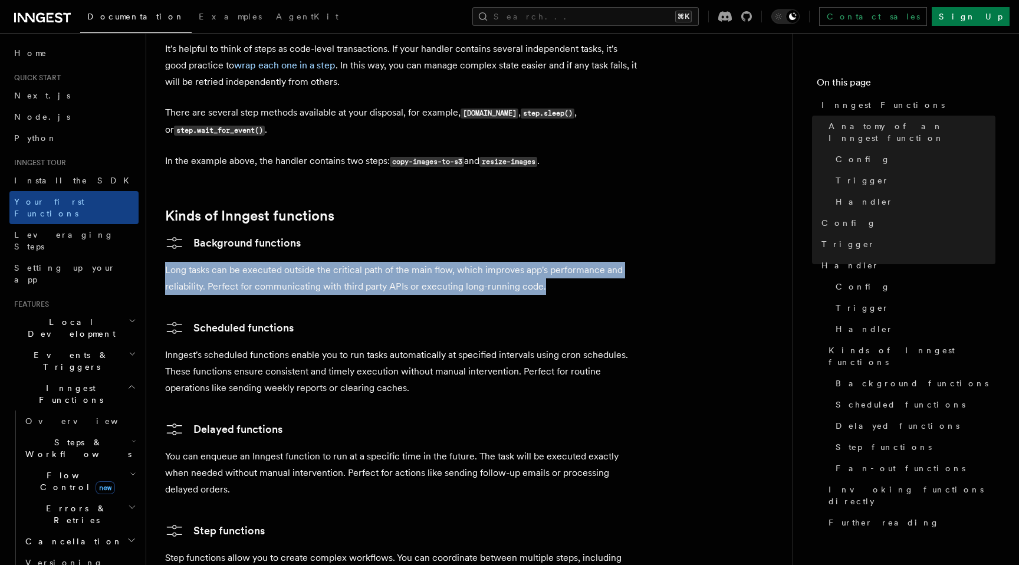
click at [466, 262] on p "Long tasks can be executed outside the critical path of the main flow, which im…" at bounding box center [401, 278] width 472 height 33
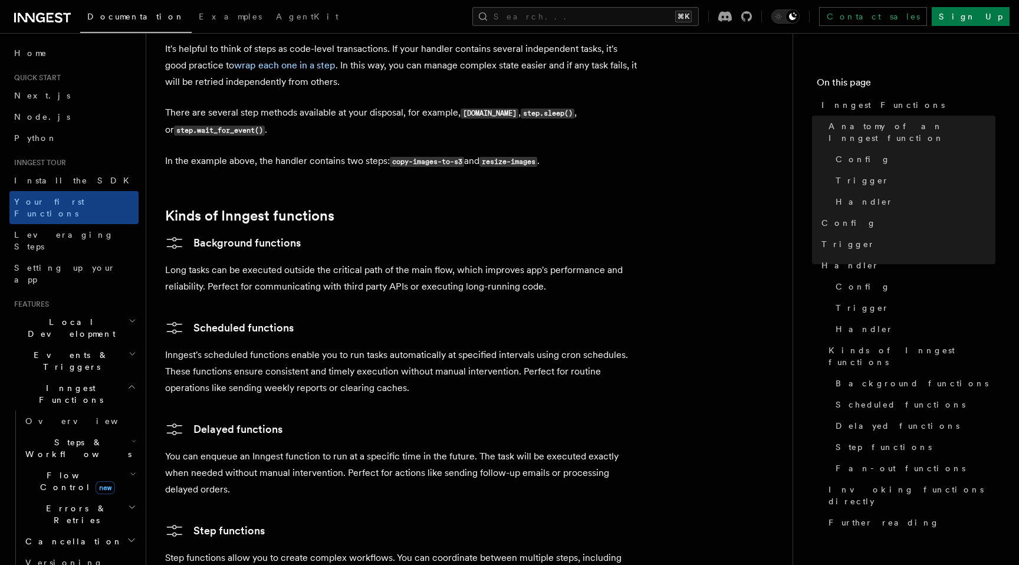
click at [462, 347] on p "Inngest's scheduled functions enable you to run tasks automatically at specifie…" at bounding box center [401, 372] width 472 height 50
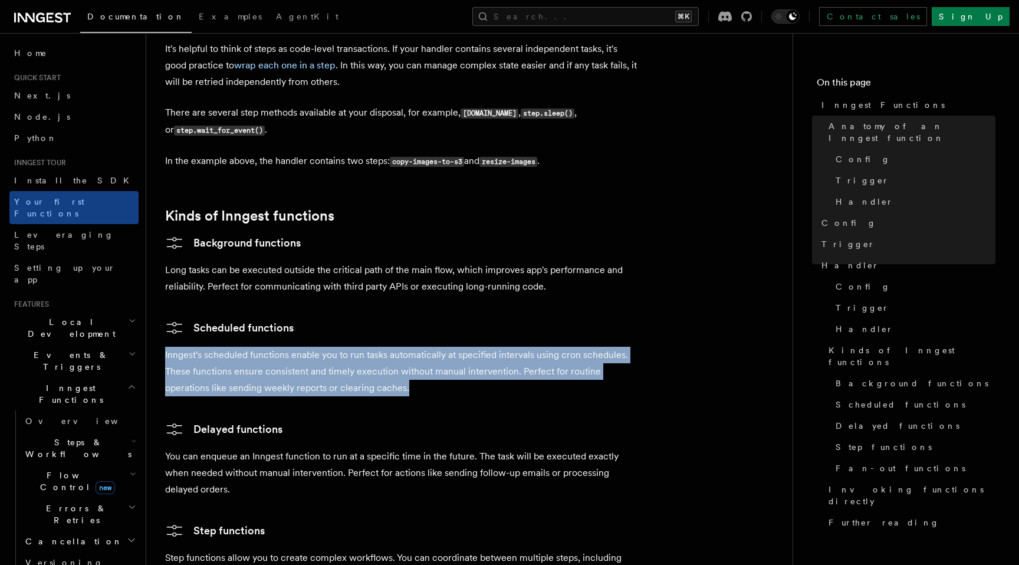
click at [462, 347] on p "Inngest's scheduled functions enable you to run tasks automatically at specifie…" at bounding box center [401, 372] width 472 height 50
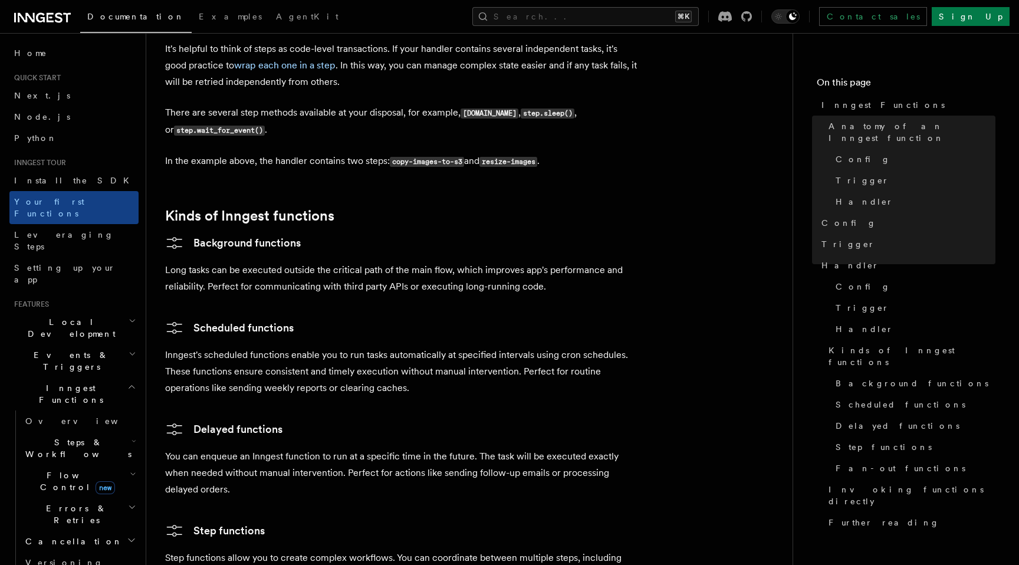
click at [462, 448] on p "You can enqueue an Inngest function to run at a specific time in the future. Th…" at bounding box center [401, 473] width 472 height 50
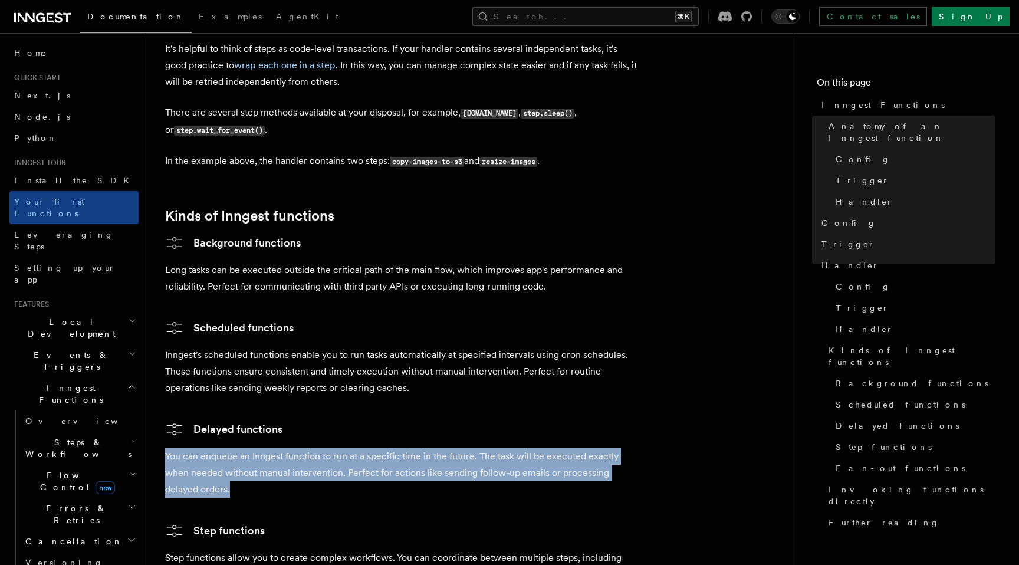
click at [462, 448] on p "You can enqueue an Inngest function to run at a specific time in the future. Th…" at bounding box center [401, 473] width 472 height 50
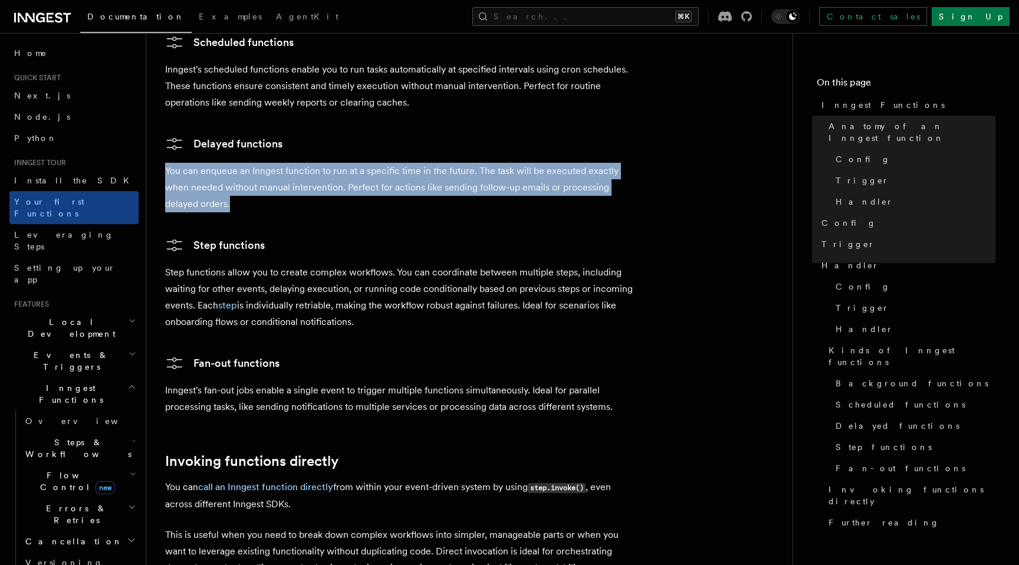
scroll to position [2081, 0]
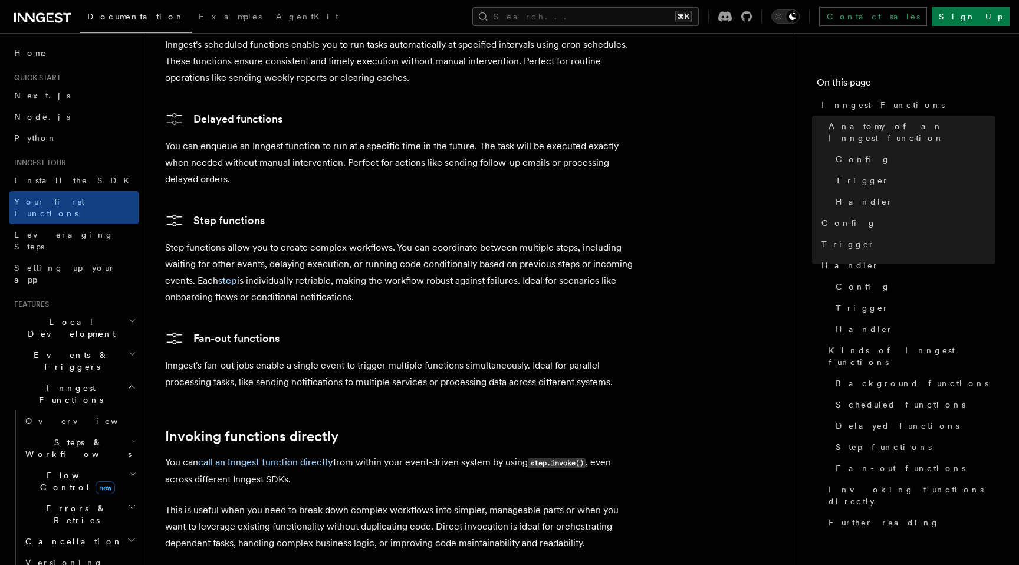
click at [493, 239] on p "Step functions allow you to create complex workflows. You can coordinate betwee…" at bounding box center [401, 272] width 472 height 66
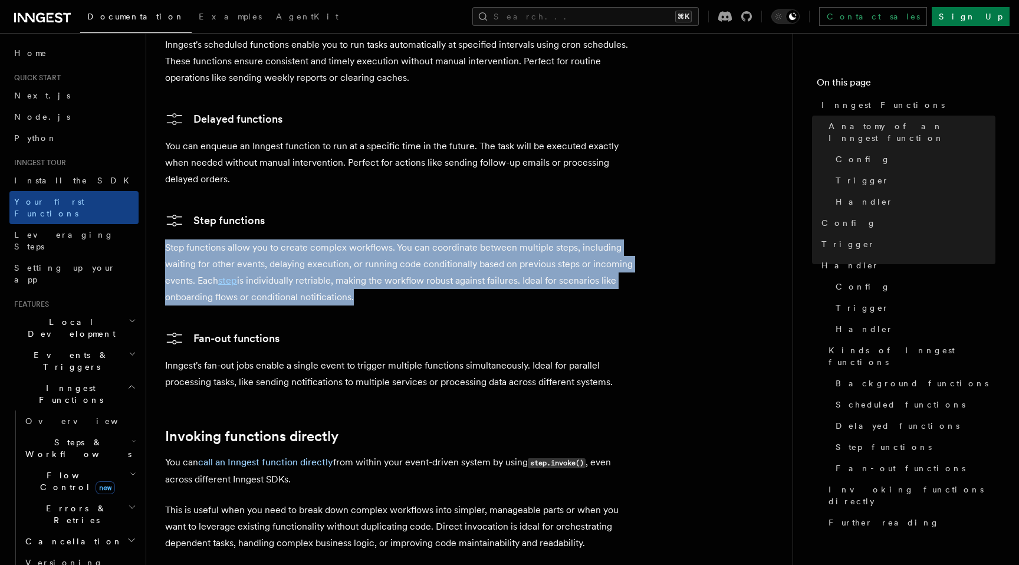
click at [493, 239] on p "Step functions allow you to create complex workflows. You can coordinate betwee…" at bounding box center [401, 272] width 472 height 66
click at [491, 329] on h3 "Fan-out functions" at bounding box center [401, 338] width 472 height 19
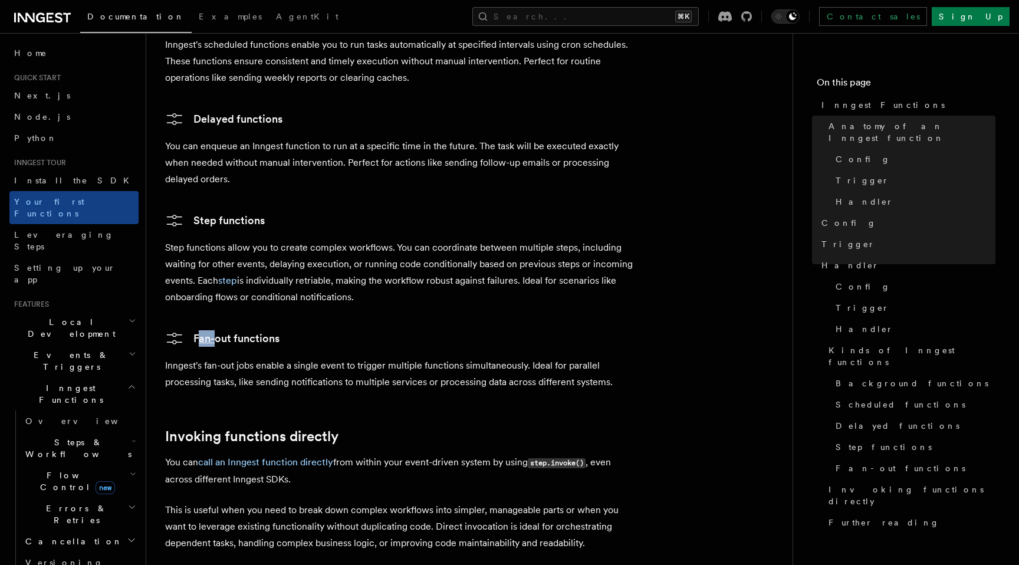
click at [491, 329] on h3 "Fan-out functions" at bounding box center [401, 338] width 472 height 19
click at [498, 239] on p "Step functions allow you to create complex workflows. You can coordinate betwee…" at bounding box center [401, 272] width 472 height 66
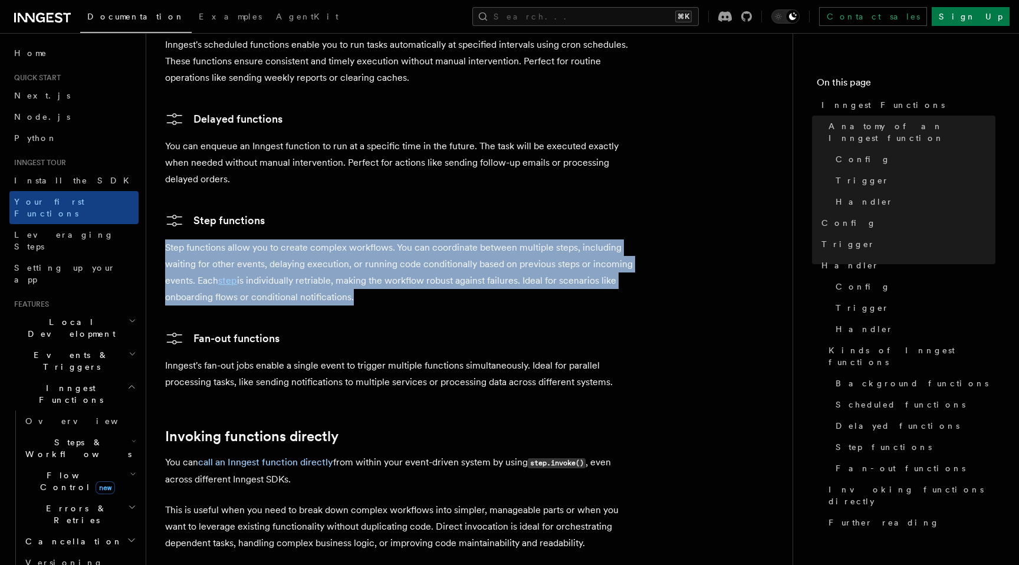
click at [498, 239] on p "Step functions allow you to create complex workflows. You can coordinate betwee…" at bounding box center [401, 272] width 472 height 66
click at [498, 329] on h3 "Fan-out functions" at bounding box center [401, 338] width 472 height 19
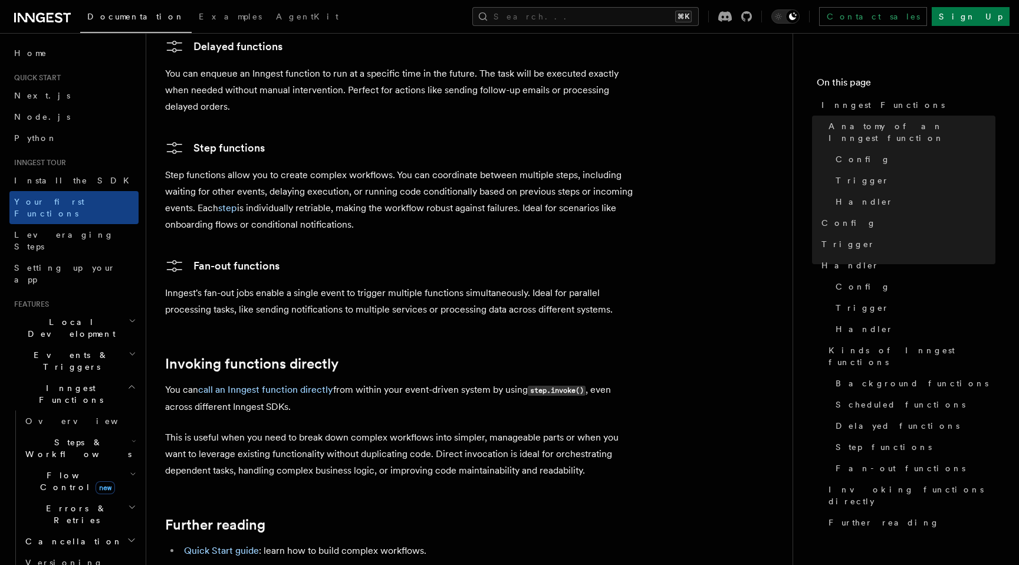
scroll to position [2159, 0]
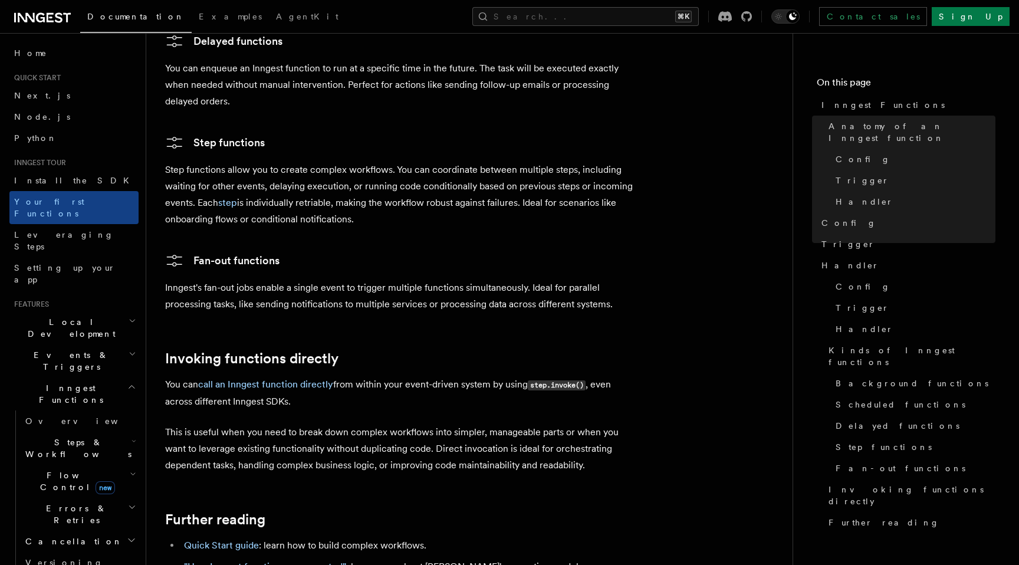
click at [517, 280] on p "Inngest's fan-out jobs enable a single event to trigger multiple functions simu…" at bounding box center [401, 296] width 472 height 33
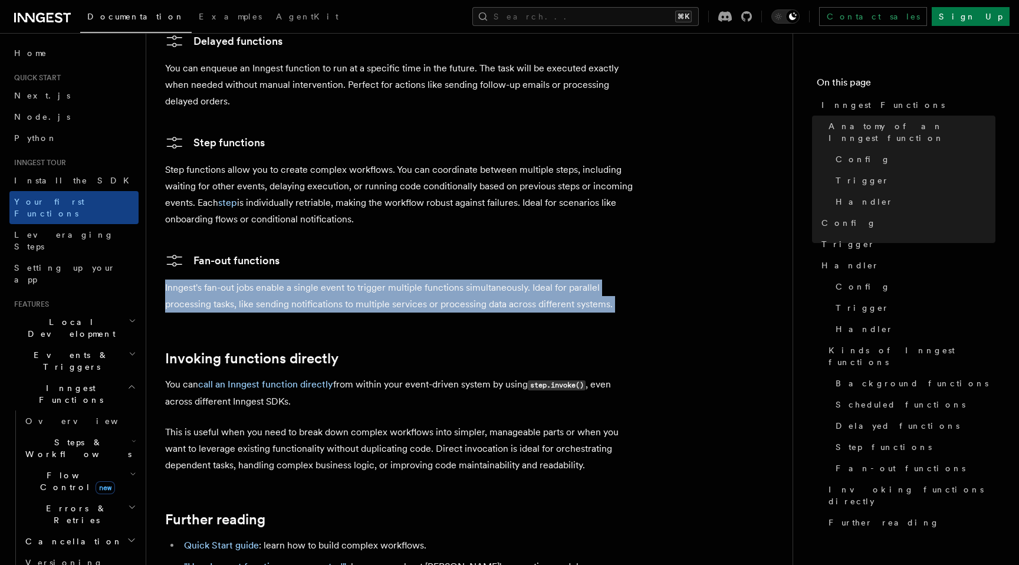
click at [517, 280] on p "Inngest's fan-out jobs enable a single event to trigger multiple functions simu…" at bounding box center [401, 296] width 472 height 33
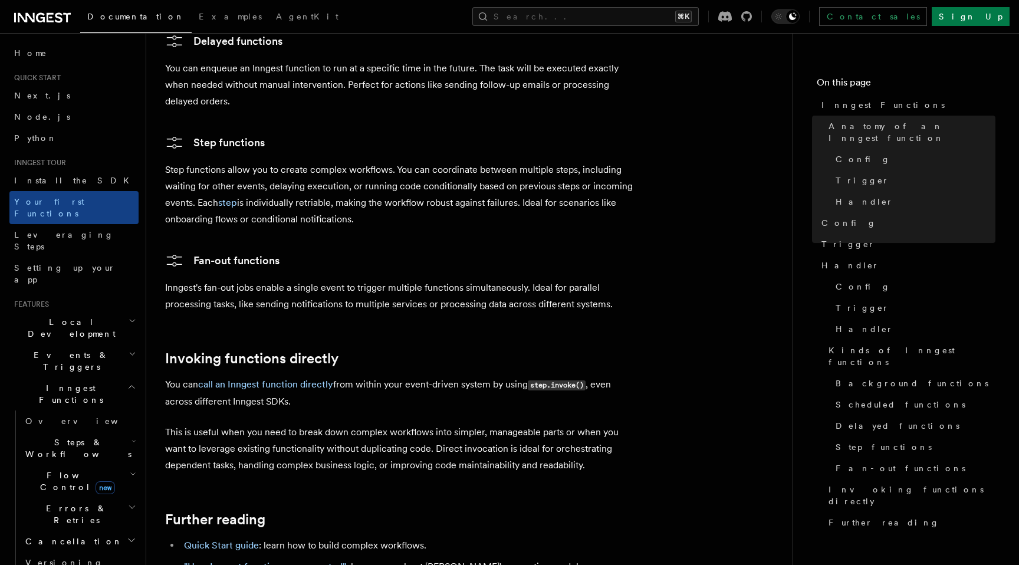
click at [521, 251] on h3 "Fan-out functions" at bounding box center [401, 260] width 472 height 19
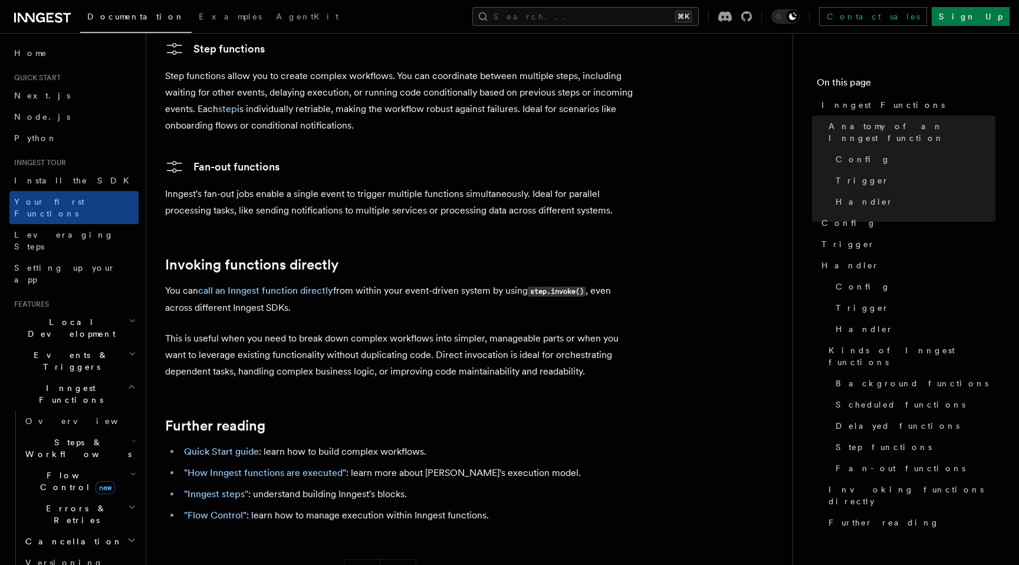
scroll to position [2254, 0]
click at [494, 330] on p "This is useful when you need to break down complex workflows into simpler, mana…" at bounding box center [401, 355] width 472 height 50
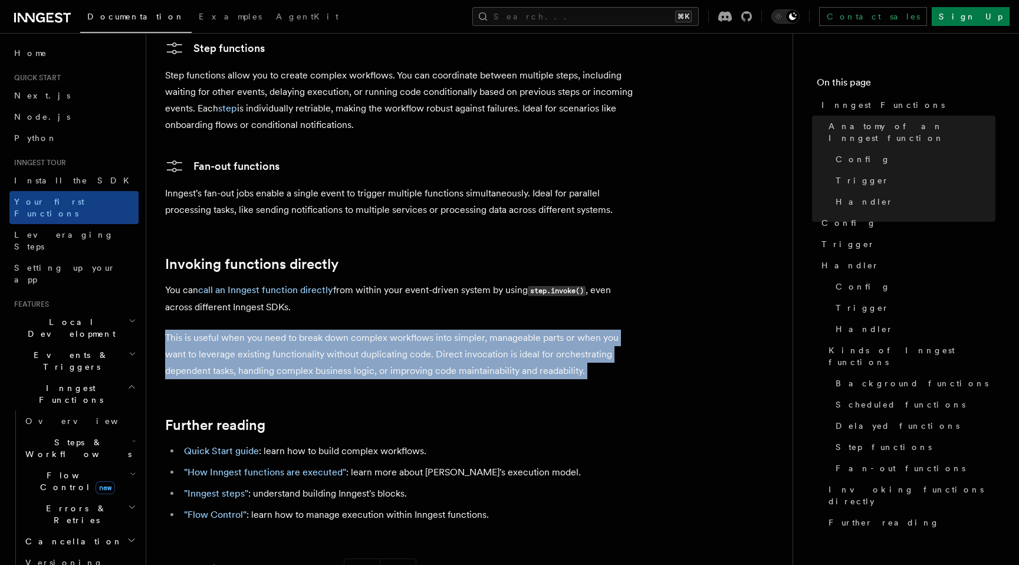
click at [494, 330] on p "This is useful when you need to break down complex workflows into simpler, mana…" at bounding box center [401, 355] width 472 height 50
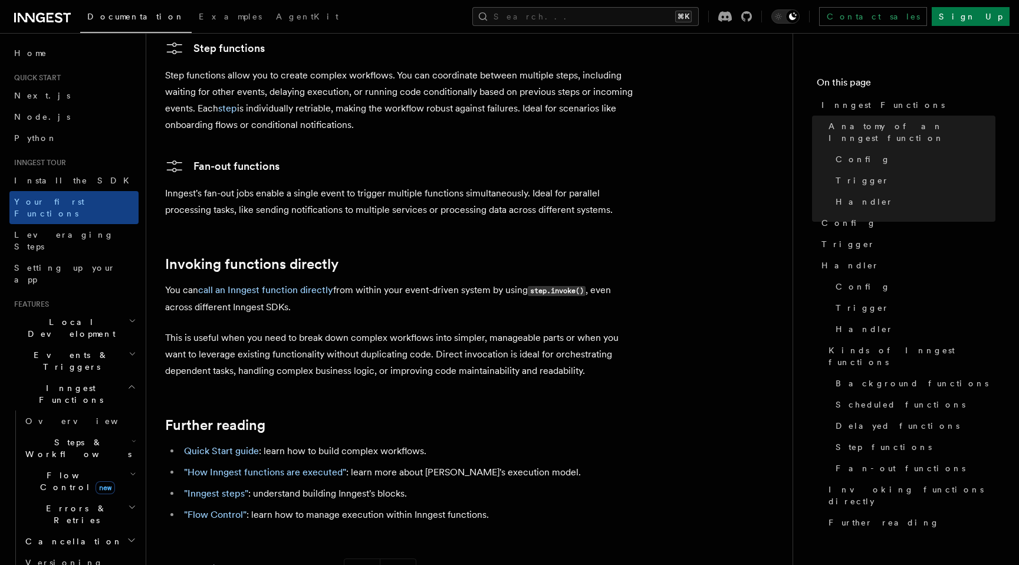
click at [497, 282] on p "You can call an Inngest function directly from within your event-driven system …" at bounding box center [401, 299] width 472 height 34
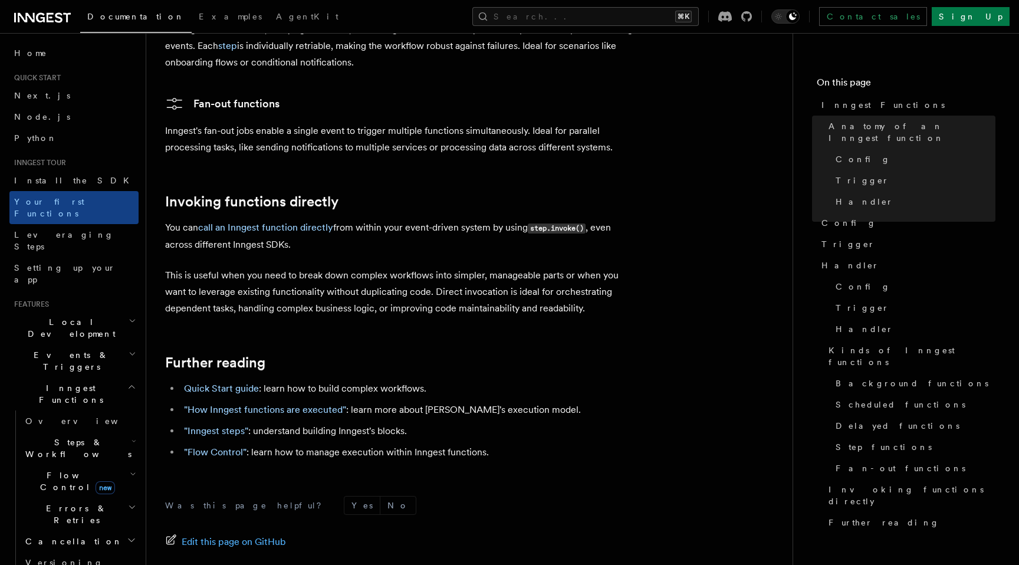
scroll to position [2317, 0]
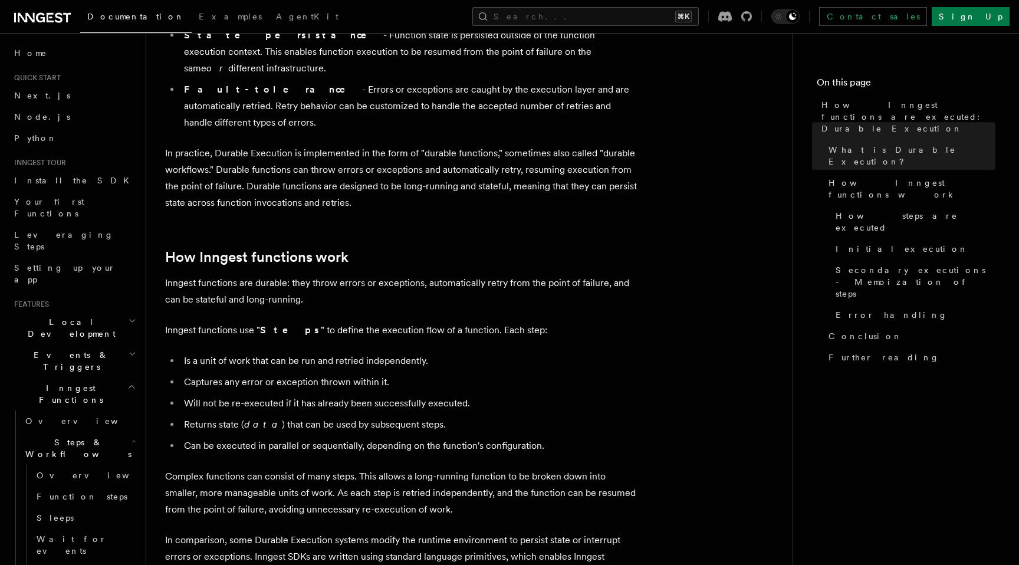
scroll to position [318, 0]
click at [306, 276] on p "Inngest functions are durable: they throw errors or exceptions, automatically r…" at bounding box center [401, 292] width 472 height 33
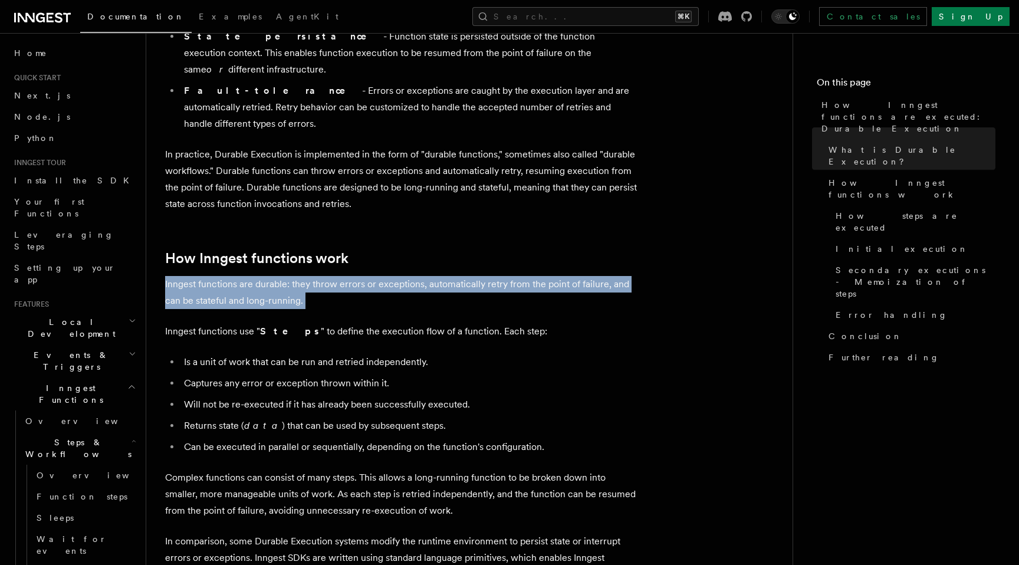
click at [306, 276] on p "Inngest functions are durable: they throw errors or exceptions, automatically r…" at bounding box center [401, 292] width 472 height 33
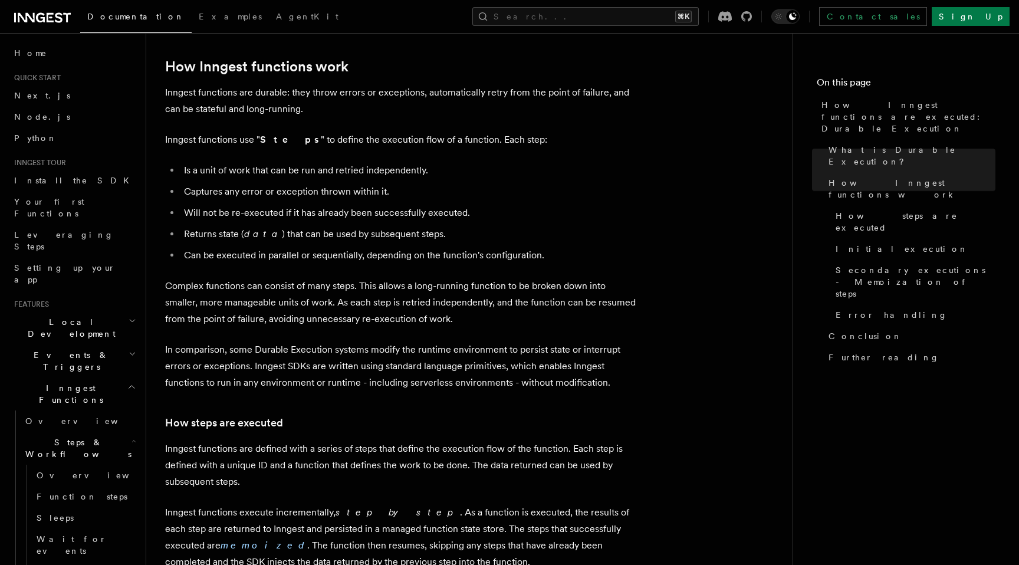
click at [327, 448] on p "Inngest functions are defined with a series of steps that define the execution …" at bounding box center [401, 466] width 472 height 50
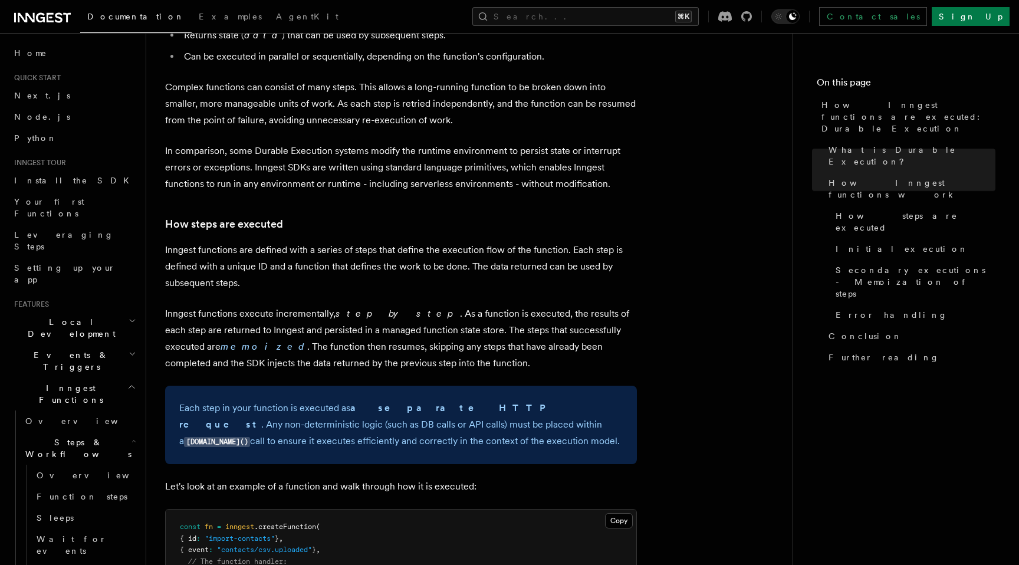
scroll to position [710, 0]
click at [346, 323] on p "Inngest functions execute incrementally, step by step . As a function is execut…" at bounding box center [401, 337] width 472 height 66
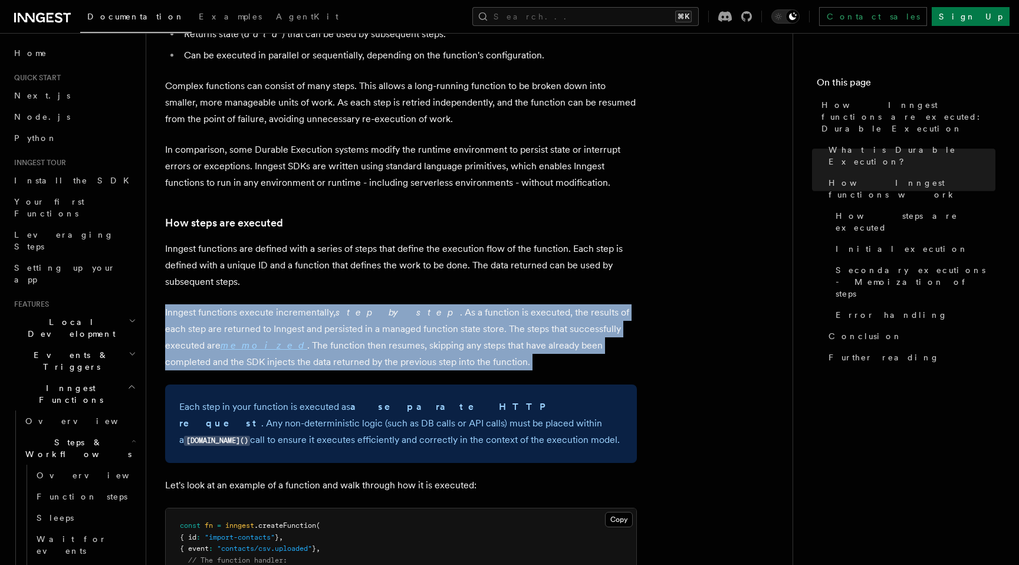
click at [346, 323] on p "Inngest functions execute incrementally, step by step . As a function is execut…" at bounding box center [401, 337] width 472 height 66
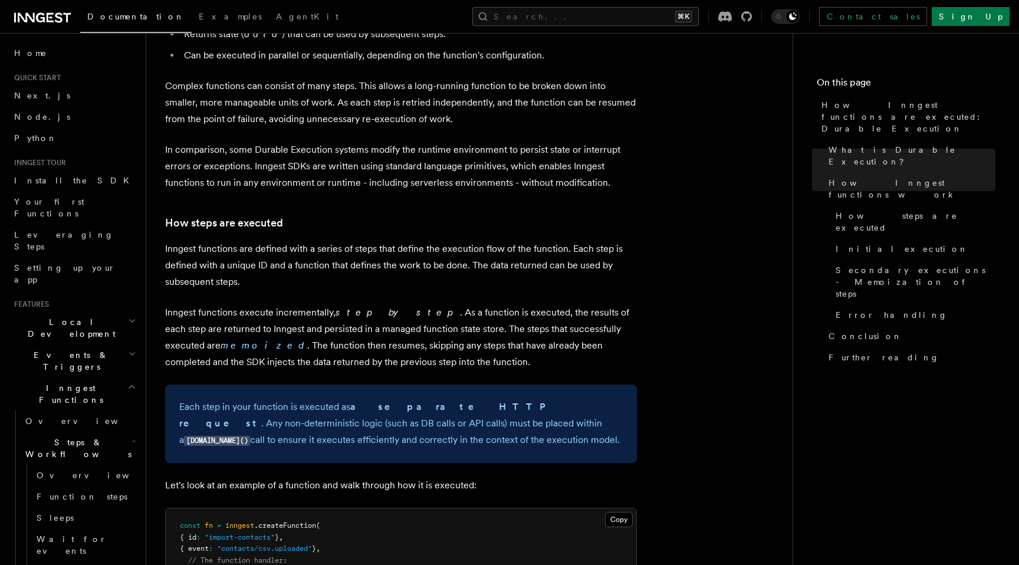
click at [370, 241] on p "Inngest functions are defined with a series of steps that define the execution …" at bounding box center [401, 266] width 472 height 50
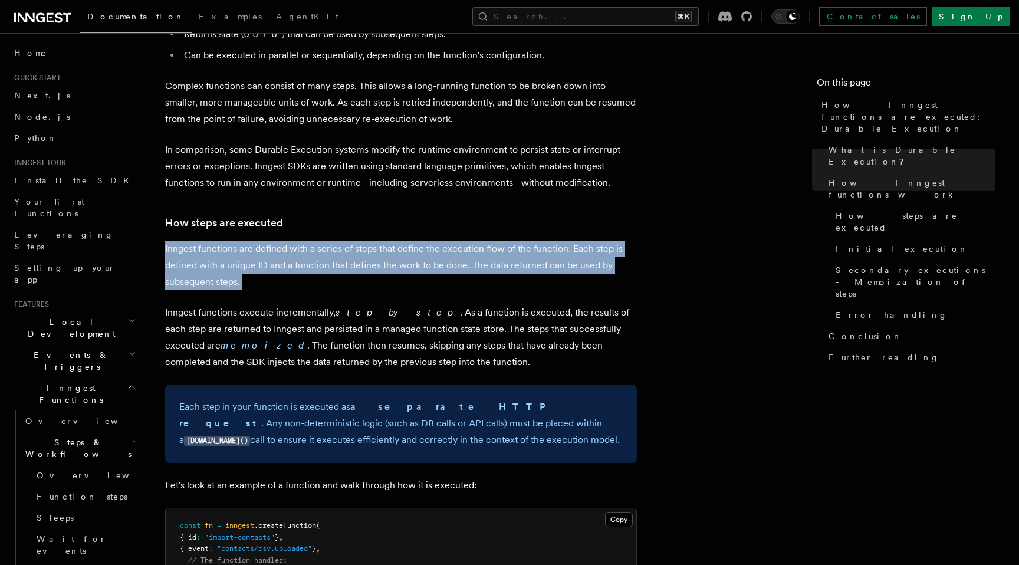
click at [370, 241] on p "Inngest functions are defined with a series of steps that define the execution …" at bounding box center [401, 266] width 472 height 50
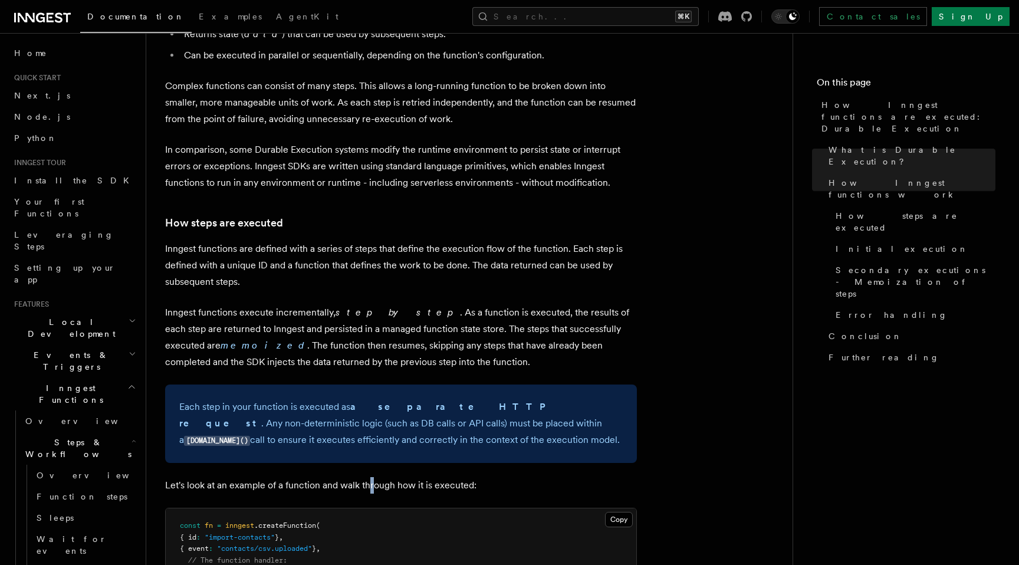
click at [373, 477] on p "Let's look at an example of a function and walk through how it is executed:" at bounding box center [401, 485] width 472 height 17
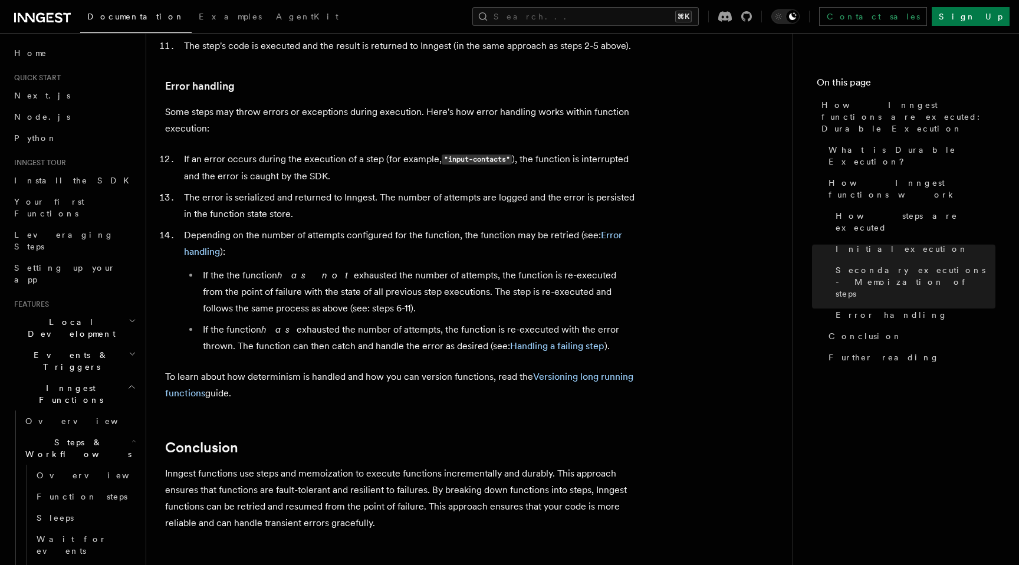
scroll to position [2231, 0]
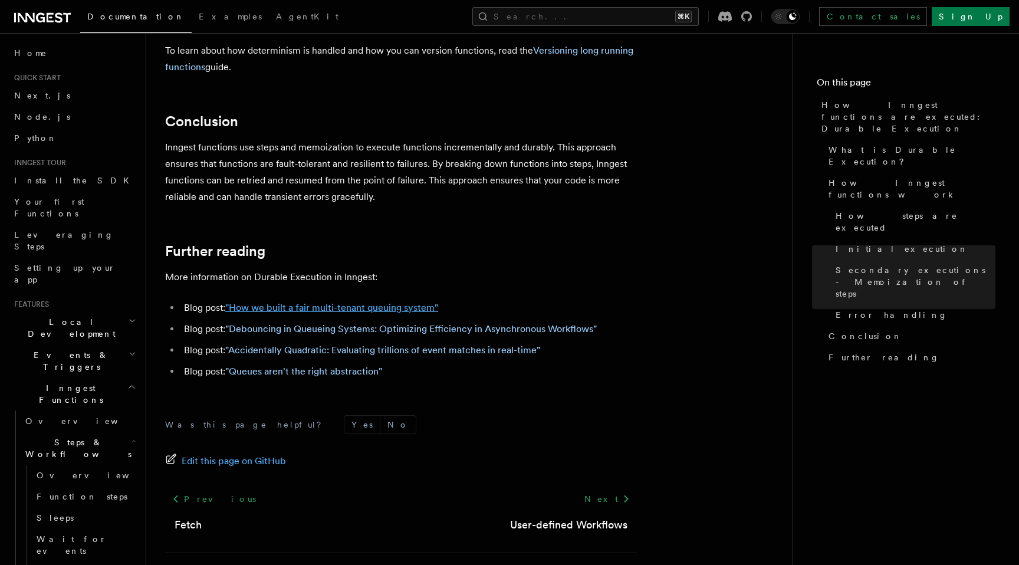
click at [402, 302] on link ""How we built a fair multi-tenant queuing system"" at bounding box center [331, 307] width 213 height 11
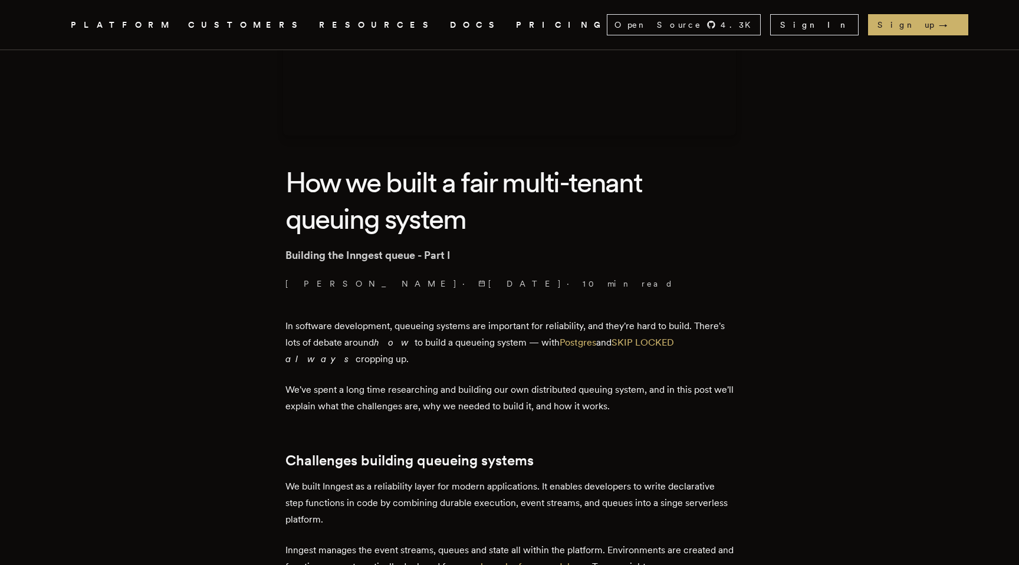
scroll to position [201, 0]
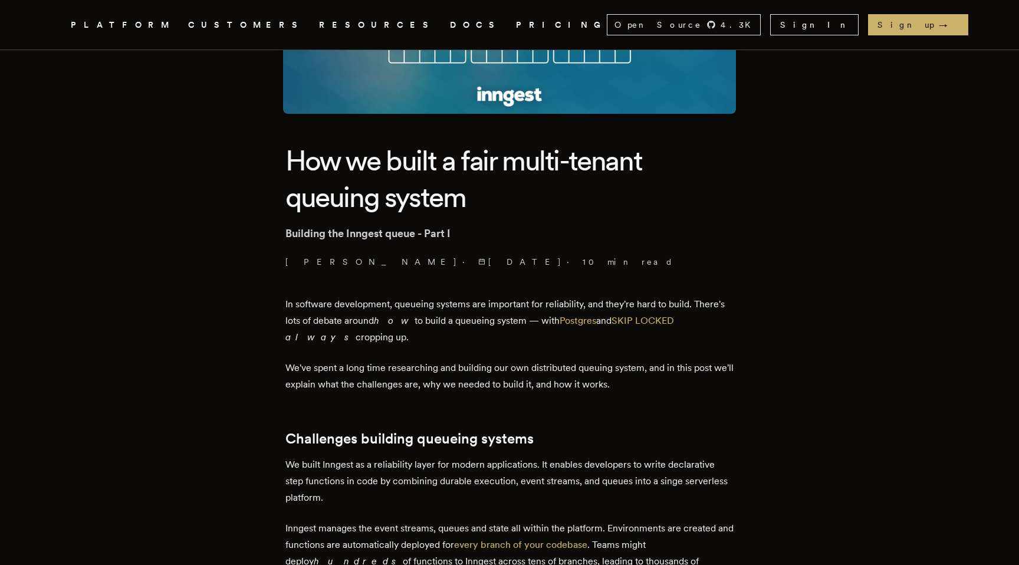
click at [362, 386] on p "We've spent a long time researching and building our own distributed queuing sy…" at bounding box center [509, 376] width 448 height 33
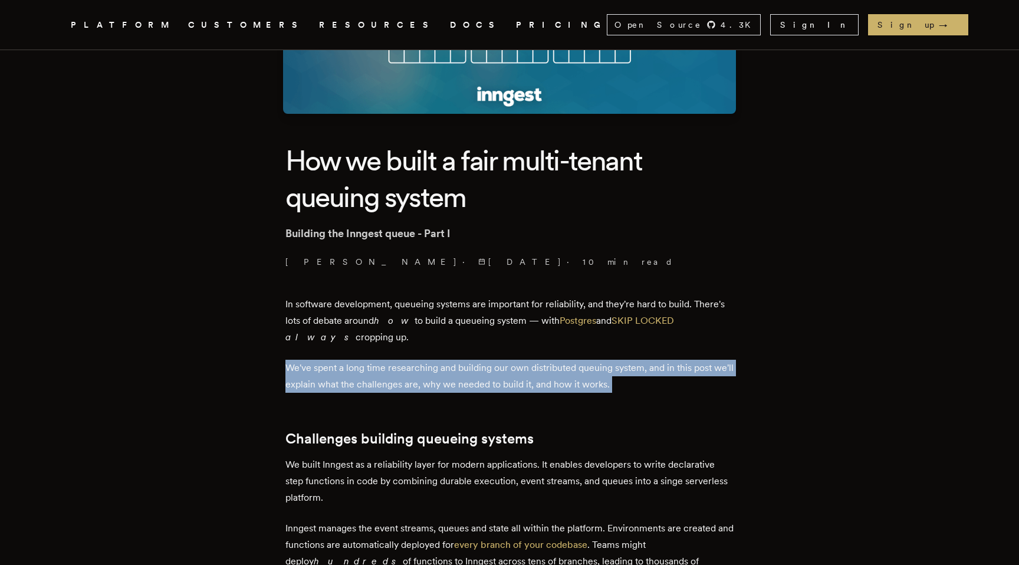
click at [362, 386] on p "We've spent a long time researching and building our own distributed queuing sy…" at bounding box center [509, 376] width 448 height 33
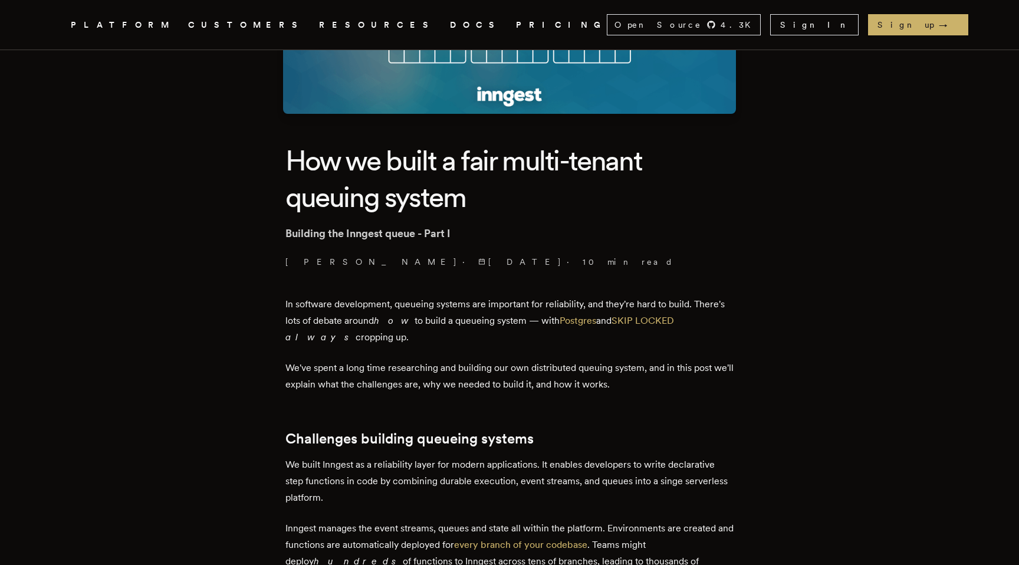
click at [347, 488] on p "We built Inngest as a reliability layer for modern applications. It enables dev…" at bounding box center [509, 481] width 448 height 50
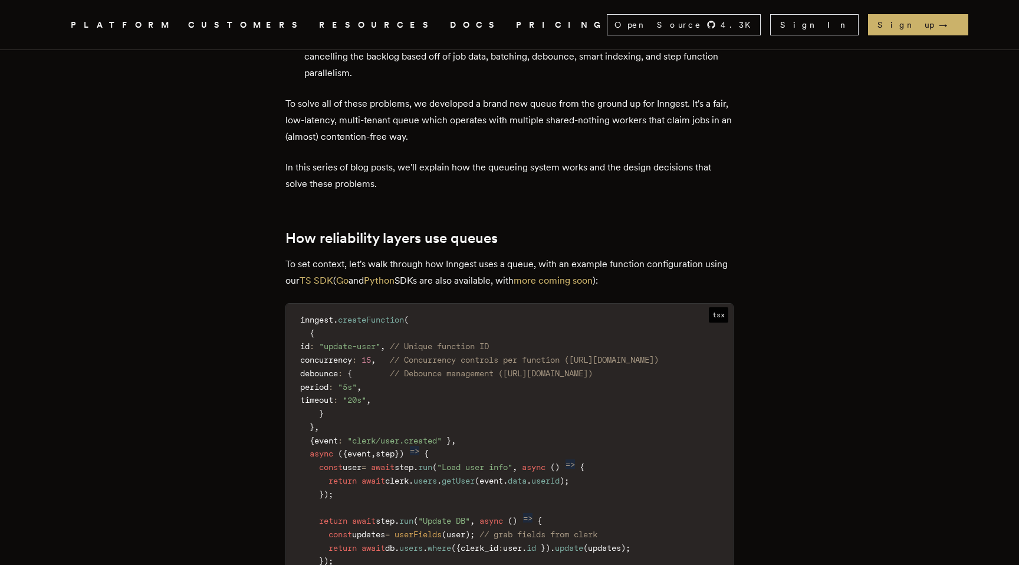
scroll to position [1327, 0]
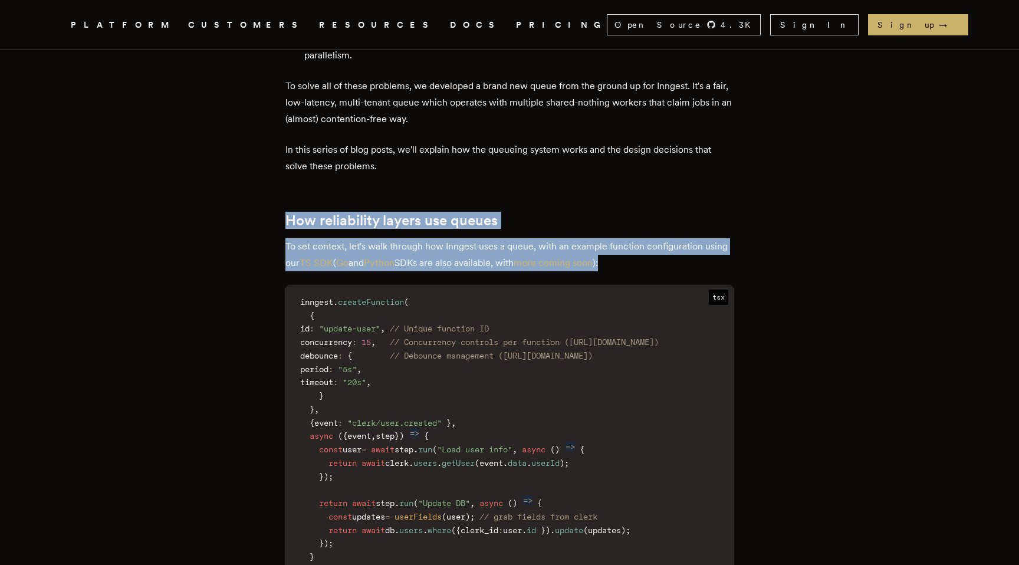
drag, startPoint x: 285, startPoint y: 172, endPoint x: 649, endPoint y: 215, distance: 366.4
click at [649, 238] on p "To set context, let's walk through how Inngest uses a queue, with an example fu…" at bounding box center [509, 254] width 448 height 33
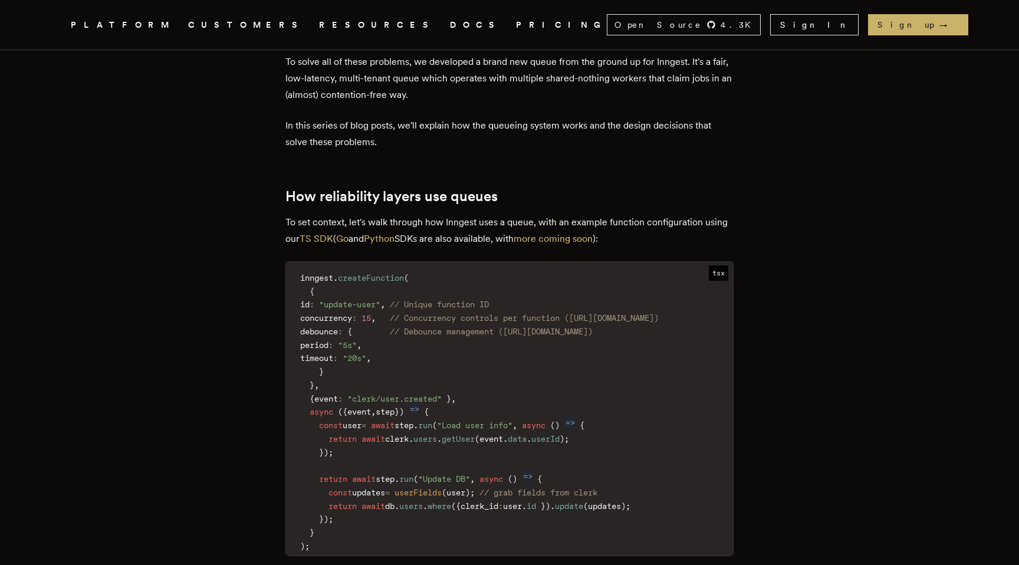
scroll to position [1393, 0]
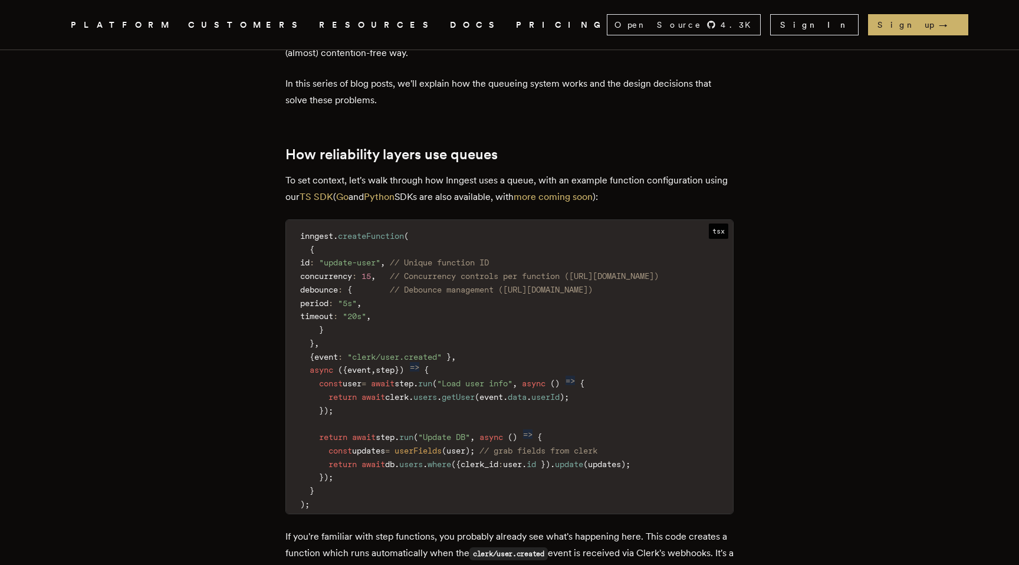
click at [462, 232] on code "inngest . createFunction ( { id : "update-user" , // Unique function ID concurr…" at bounding box center [509, 370] width 447 height 287
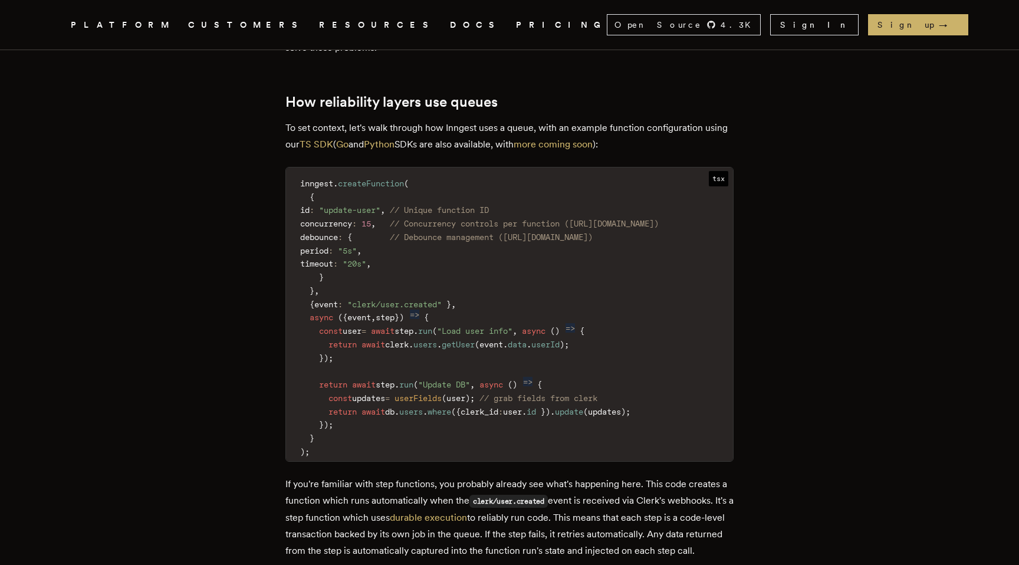
scroll to position [1448, 0]
